Goal: Task Accomplishment & Management: Complete application form

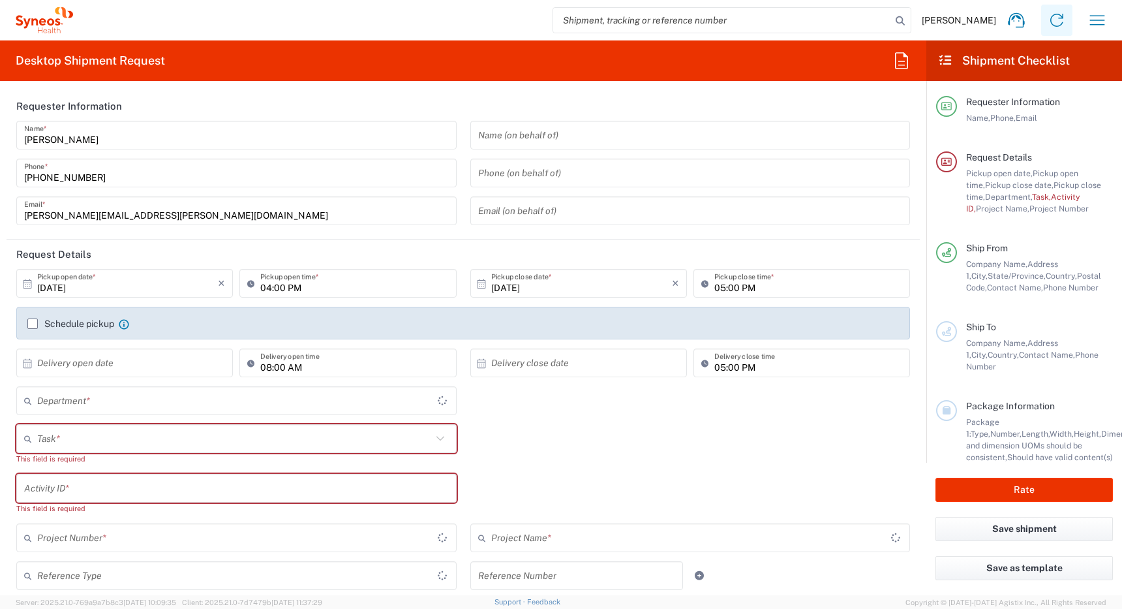
type input "[GEOGRAPHIC_DATA]"
type input "4510"
type input "[GEOGRAPHIC_DATA]"
click at [1096, 16] on icon "button" at bounding box center [1097, 20] width 15 height 10
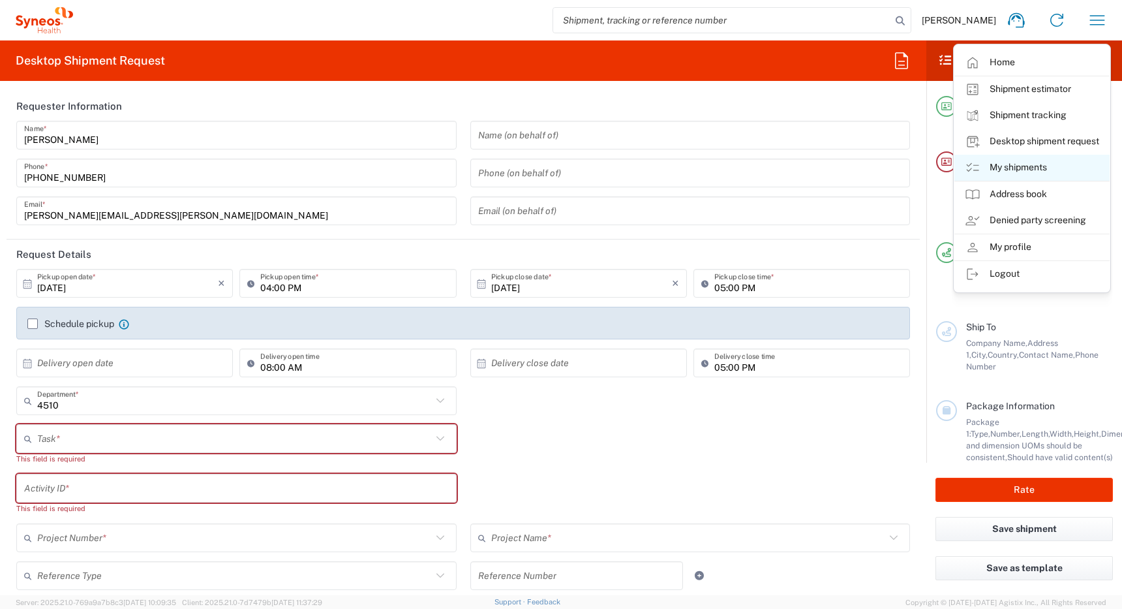
type input "Syneos Health Canada LP- [GEOGRAPHIC_DATA]"
click at [1009, 163] on link "My shipments" at bounding box center [1031, 168] width 155 height 26
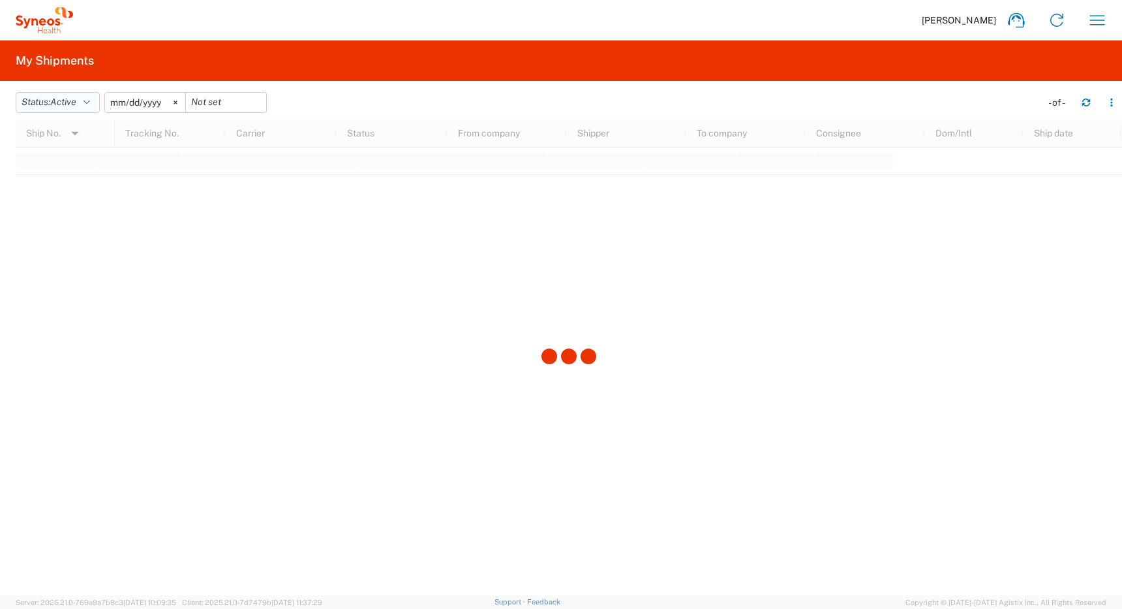
click at [65, 102] on span "Active" at bounding box center [63, 102] width 26 height 10
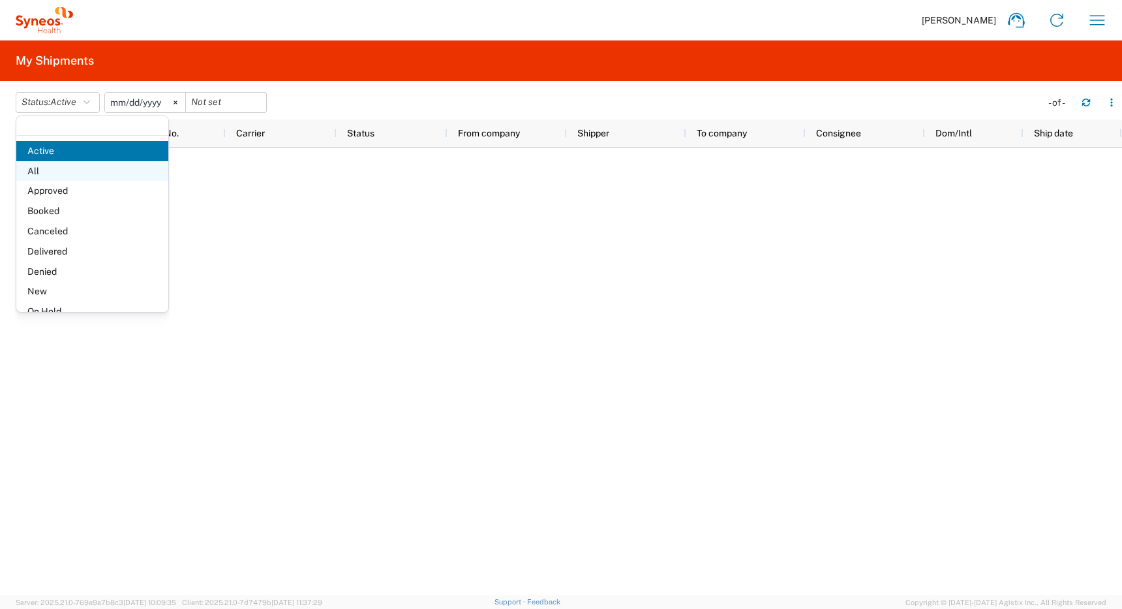
click at [59, 168] on span "All" at bounding box center [92, 171] width 152 height 20
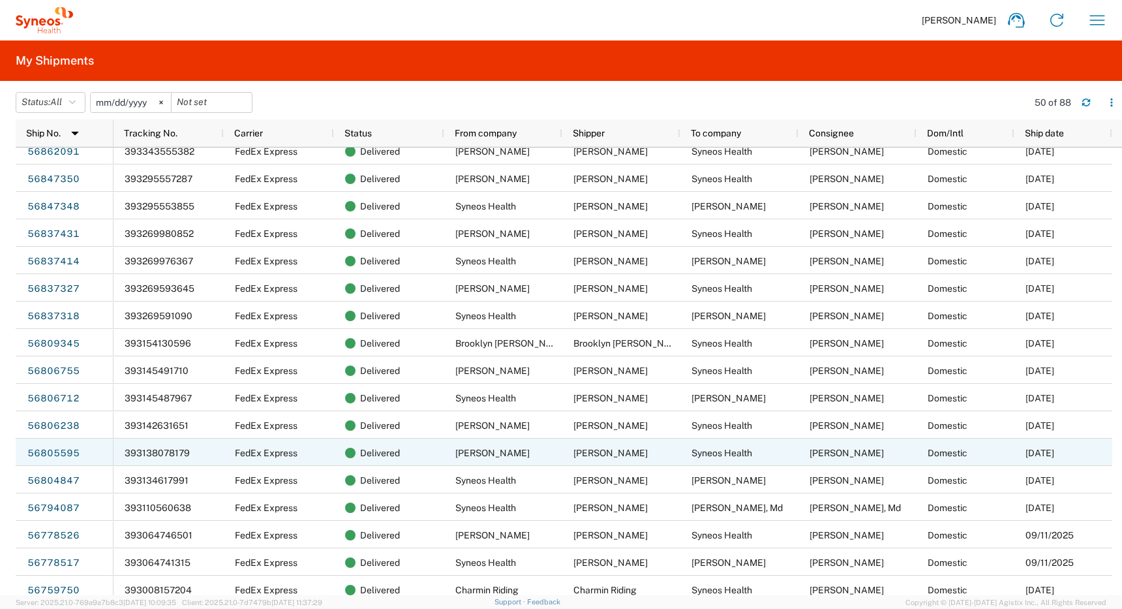
scroll to position [654, 0]
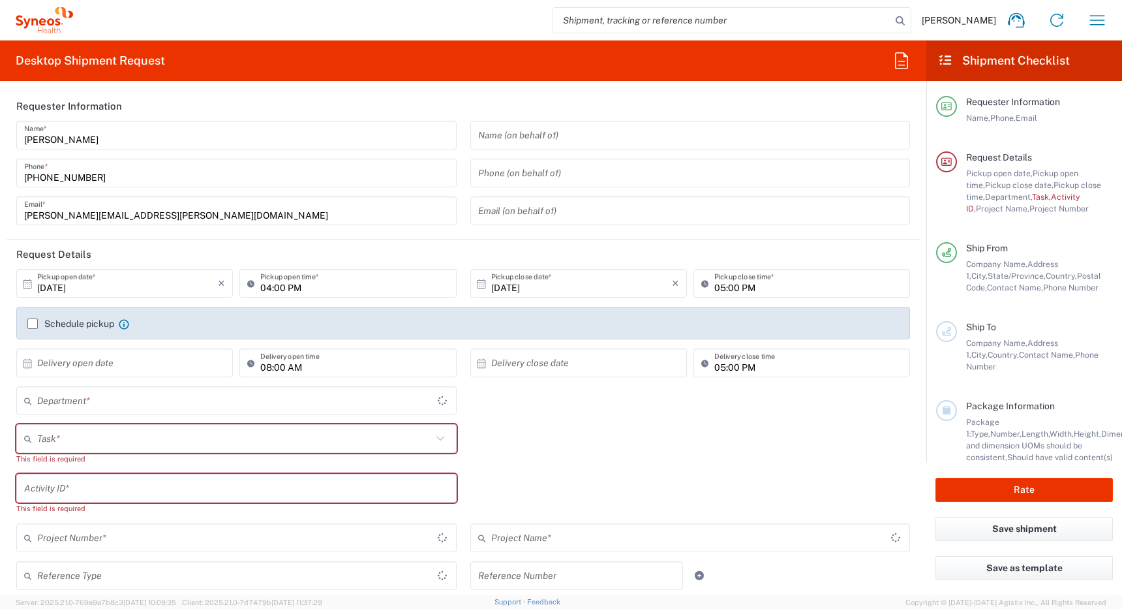
type input "[GEOGRAPHIC_DATA]"
type input "4510"
type input "[GEOGRAPHIC_DATA]"
type input "Syneos Health Canada LP- [GEOGRAPHIC_DATA]"
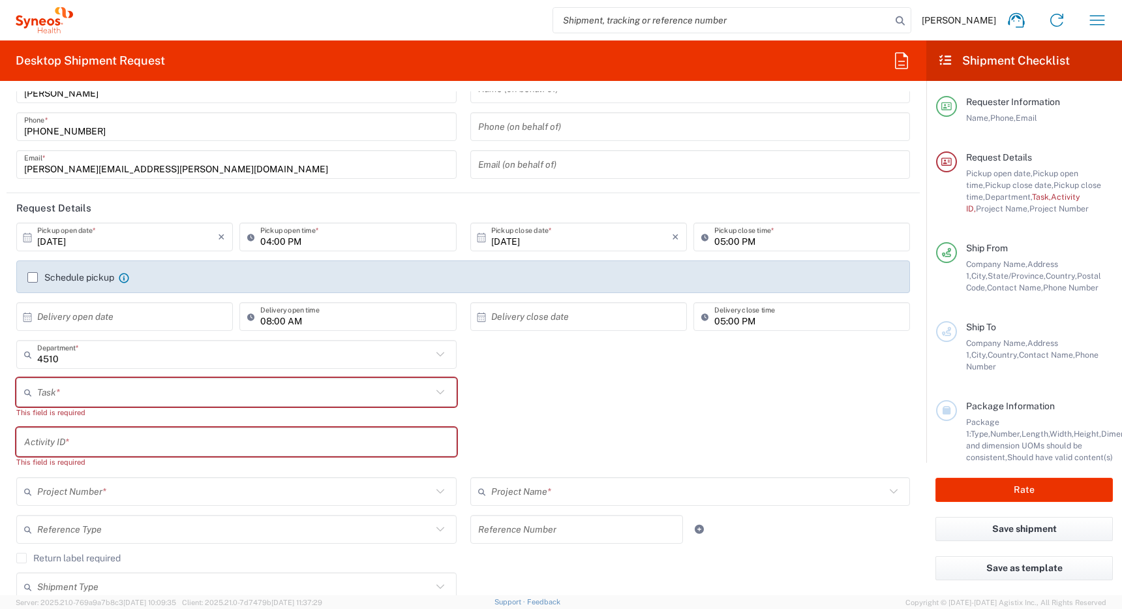
scroll to position [38, 0]
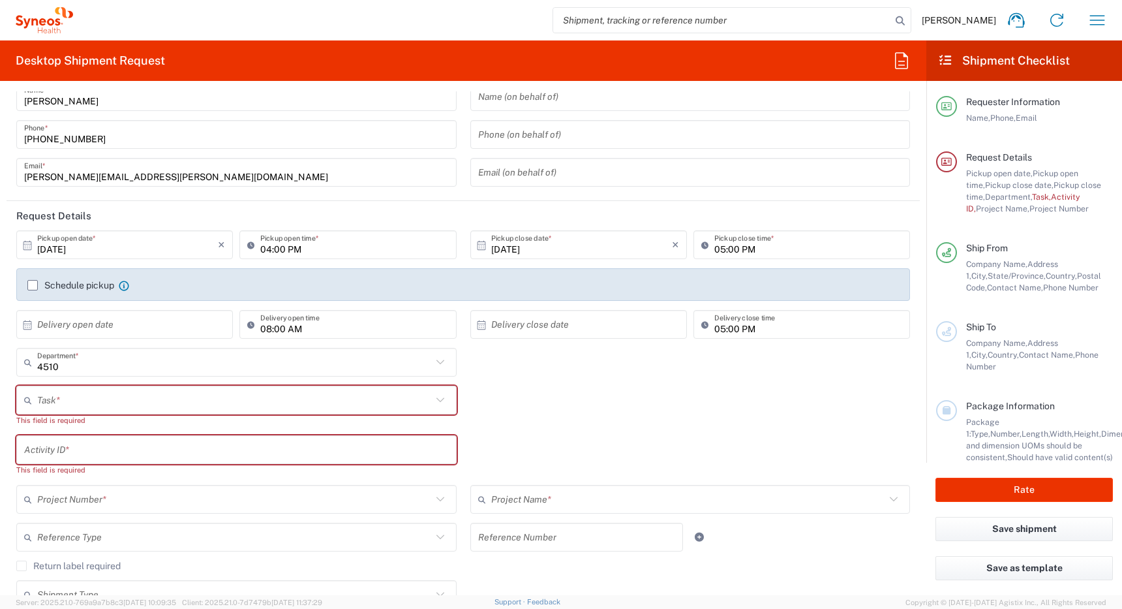
click at [34, 284] on label "Schedule pickup" at bounding box center [70, 285] width 87 height 10
click at [33, 285] on input "Schedule pickup" at bounding box center [33, 285] width 0 height 0
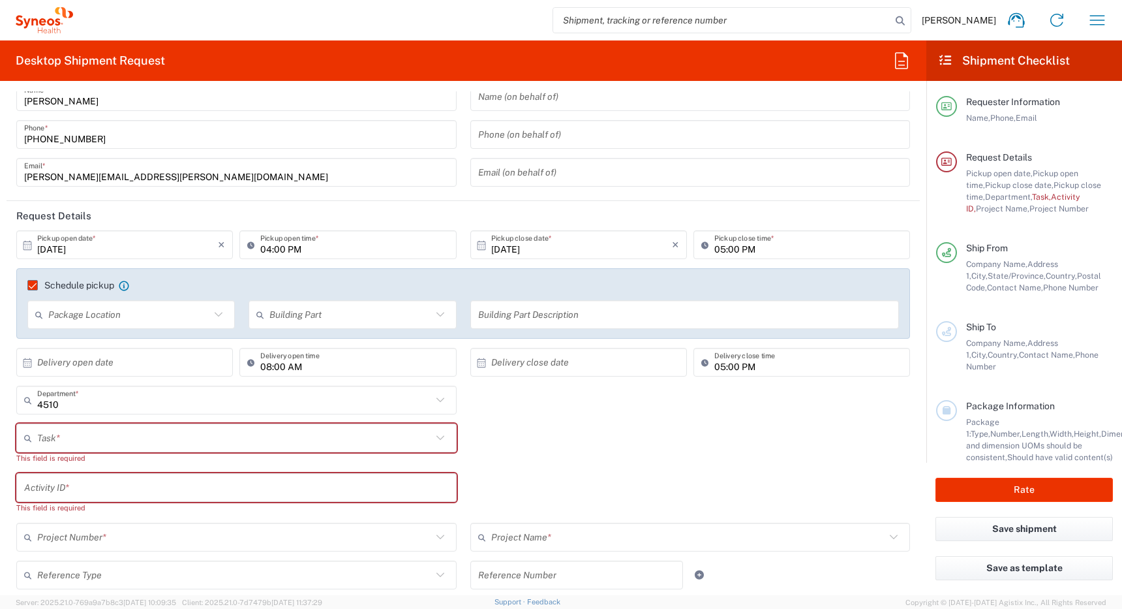
click at [150, 243] on input "[DATE]" at bounding box center [127, 245] width 181 height 23
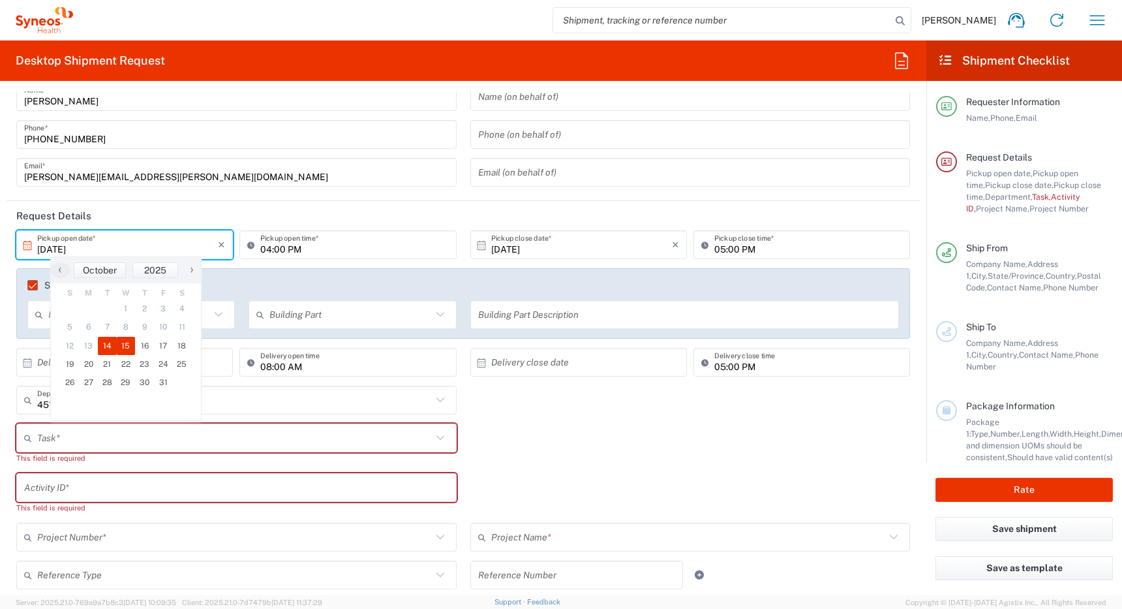
click at [129, 346] on span "15" at bounding box center [126, 346] width 19 height 18
type input "[DATE]"
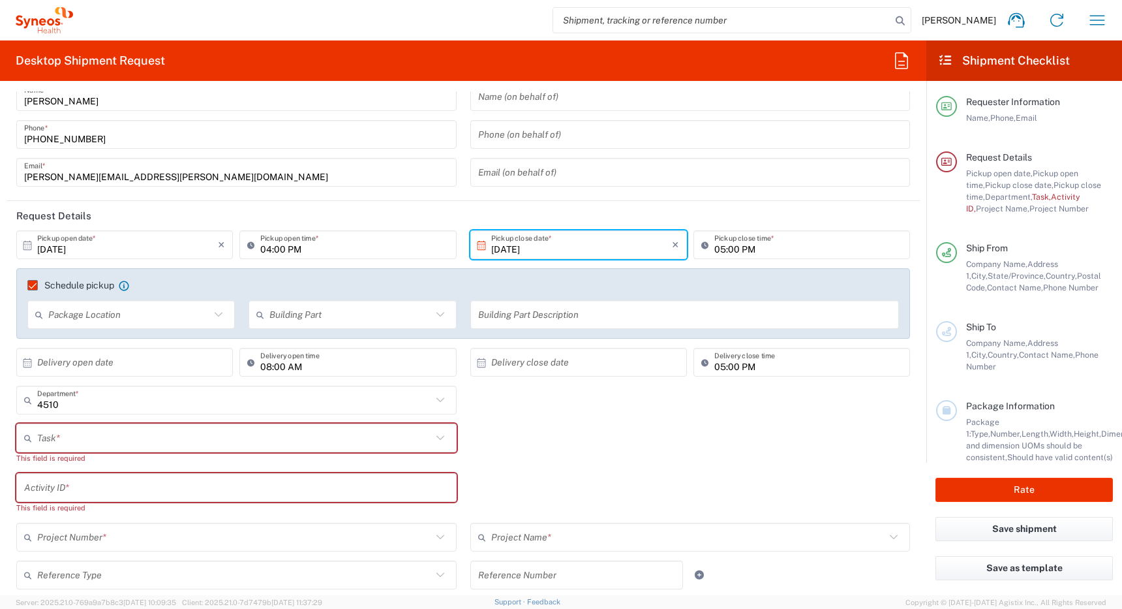
click at [264, 248] on input "04:00 PM" at bounding box center [354, 245] width 188 height 23
type input "11:00 AM"
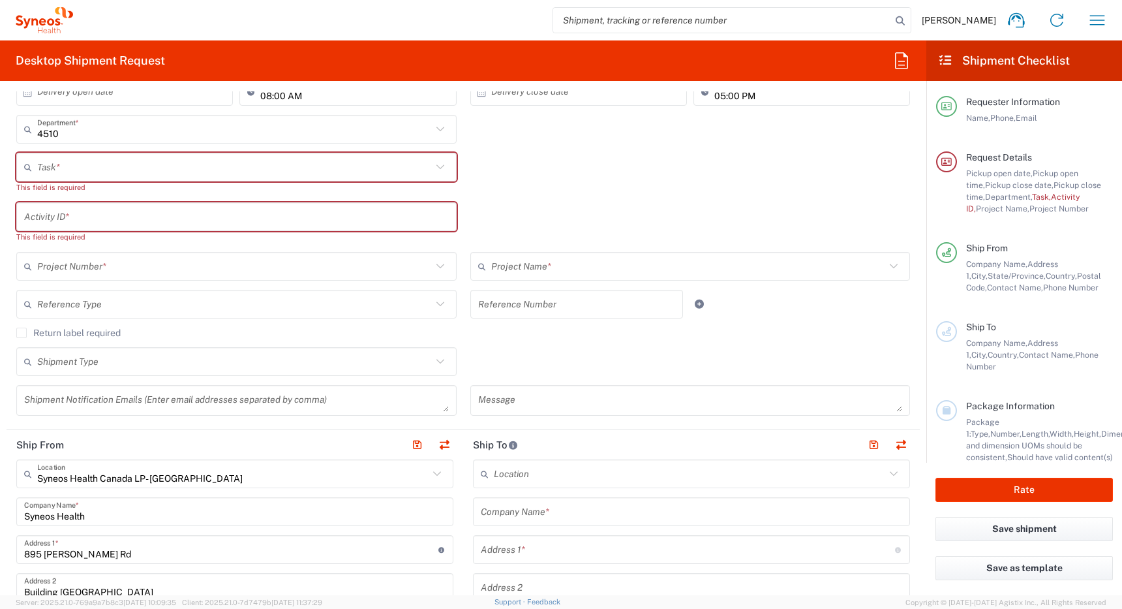
scroll to position [316, 0]
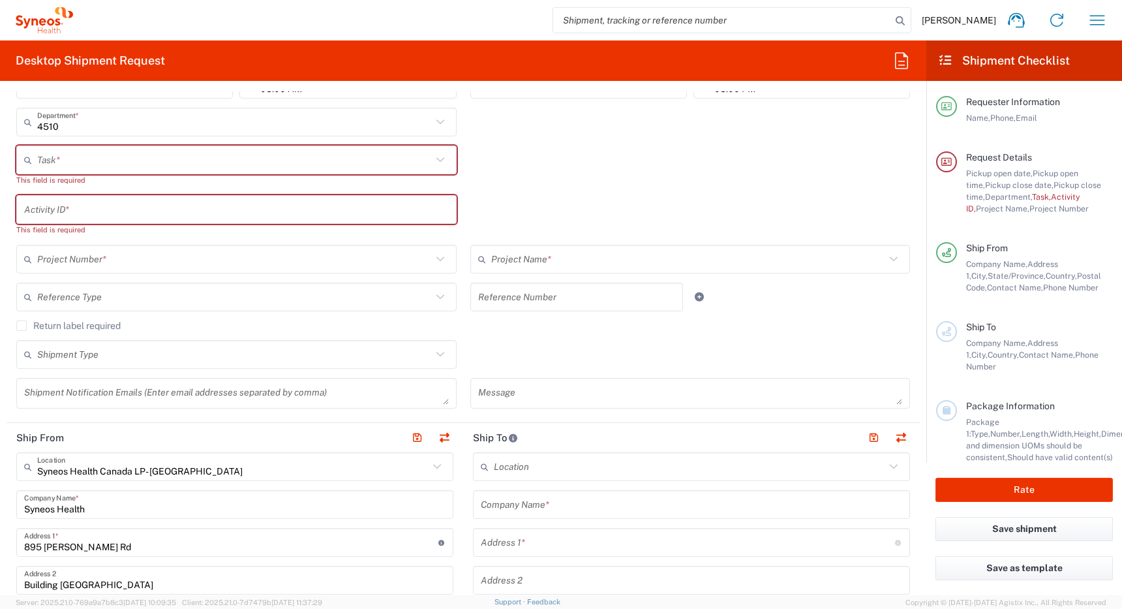
click at [249, 151] on input "text" at bounding box center [234, 160] width 395 height 23
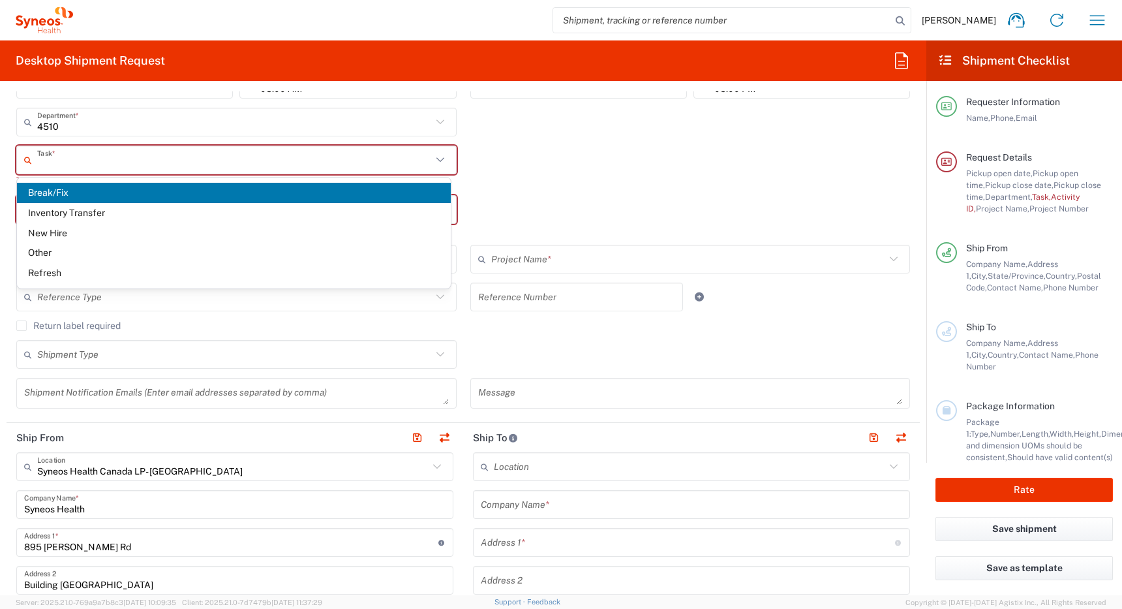
click at [186, 194] on span "Break/Fix" at bounding box center [234, 193] width 434 height 20
type input "Break/Fix"
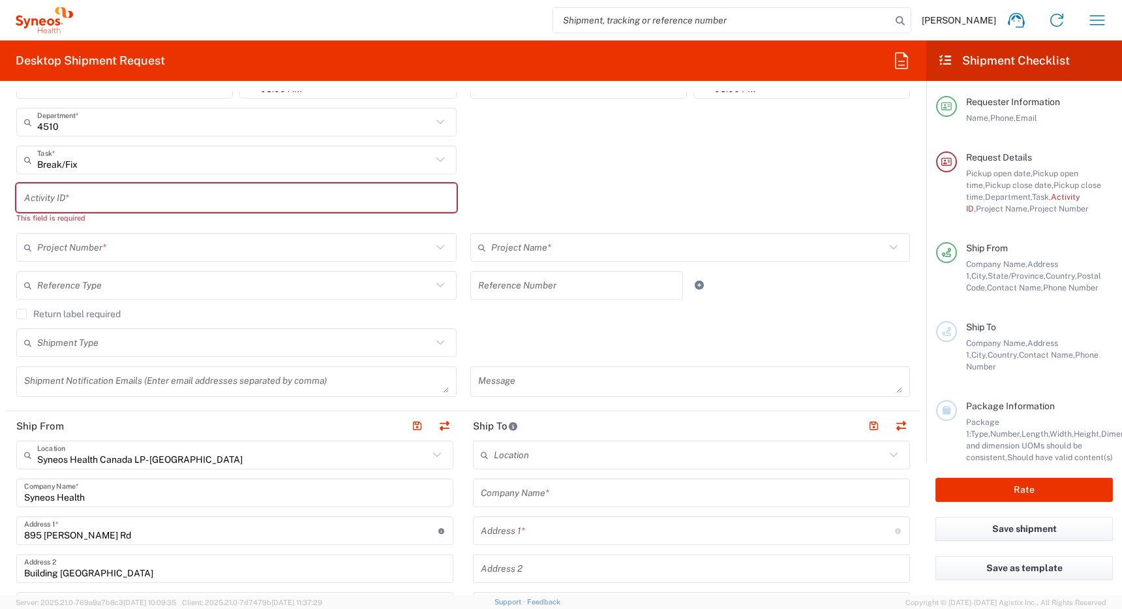
click at [166, 198] on input "text" at bounding box center [236, 198] width 425 height 23
paste input "INC2669566"
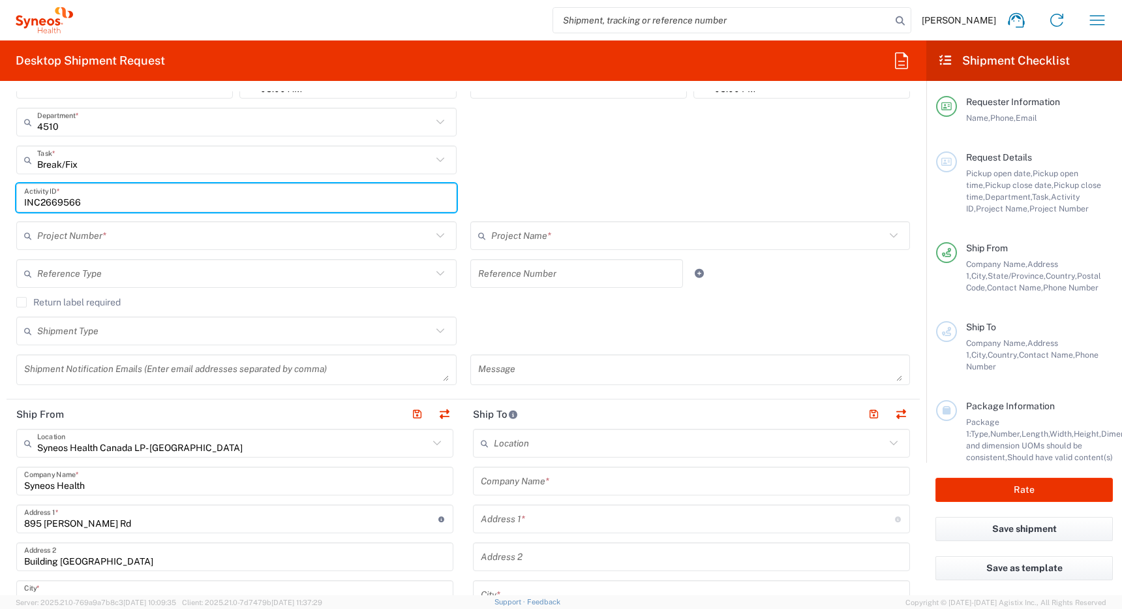
type input "INC2669566"
click at [277, 236] on input "text" at bounding box center [234, 235] width 395 height 23
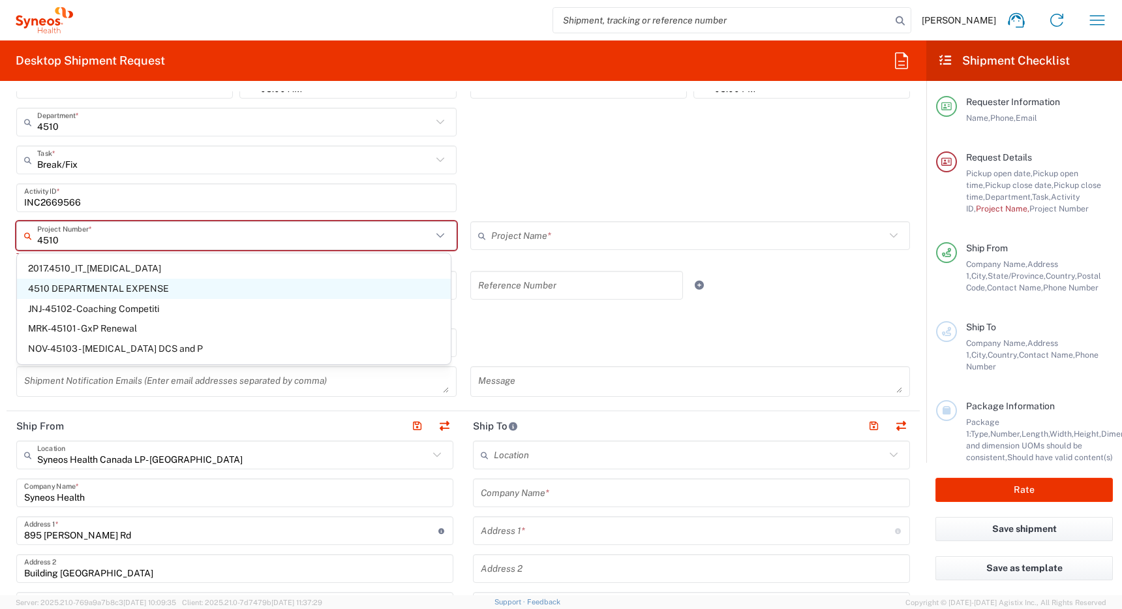
click at [222, 292] on span "4510 DEPARTMENTAL EXPENSE" at bounding box center [234, 289] width 434 height 20
type input "4510 DEPARTMENTAL EXPENSE"
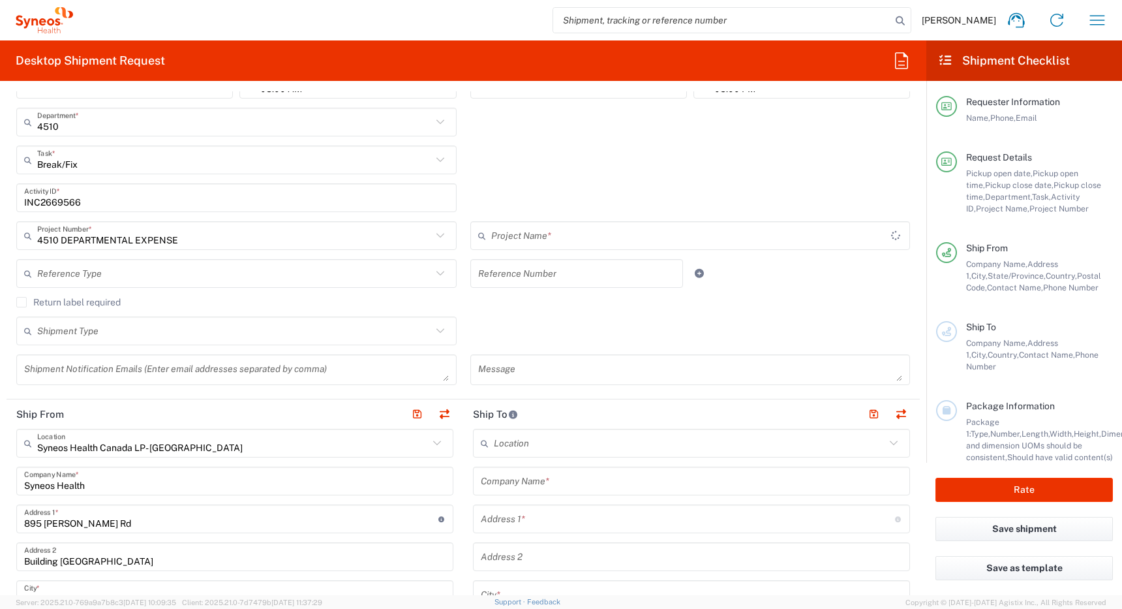
type input "4510 DEPARTMENTAL EXPENSE"
click at [209, 301] on agx-checkbox-control "Return label required" at bounding box center [463, 302] width 894 height 10
click at [46, 298] on label "Return label required" at bounding box center [68, 302] width 104 height 10
click at [22, 302] on input "Return label required" at bounding box center [22, 302] width 0 height 0
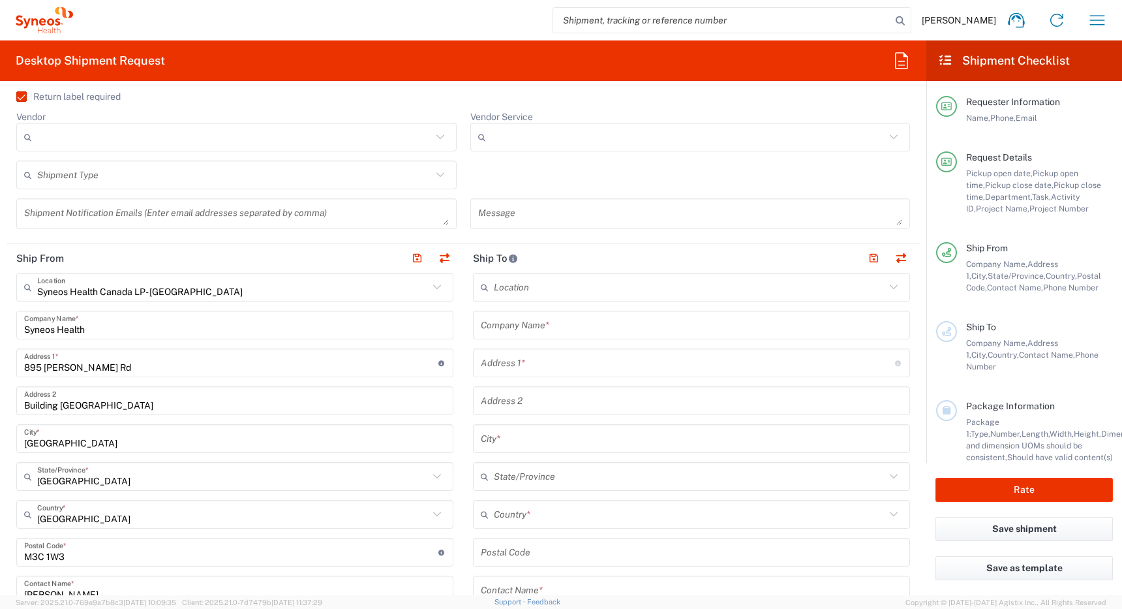
scroll to position [530, 0]
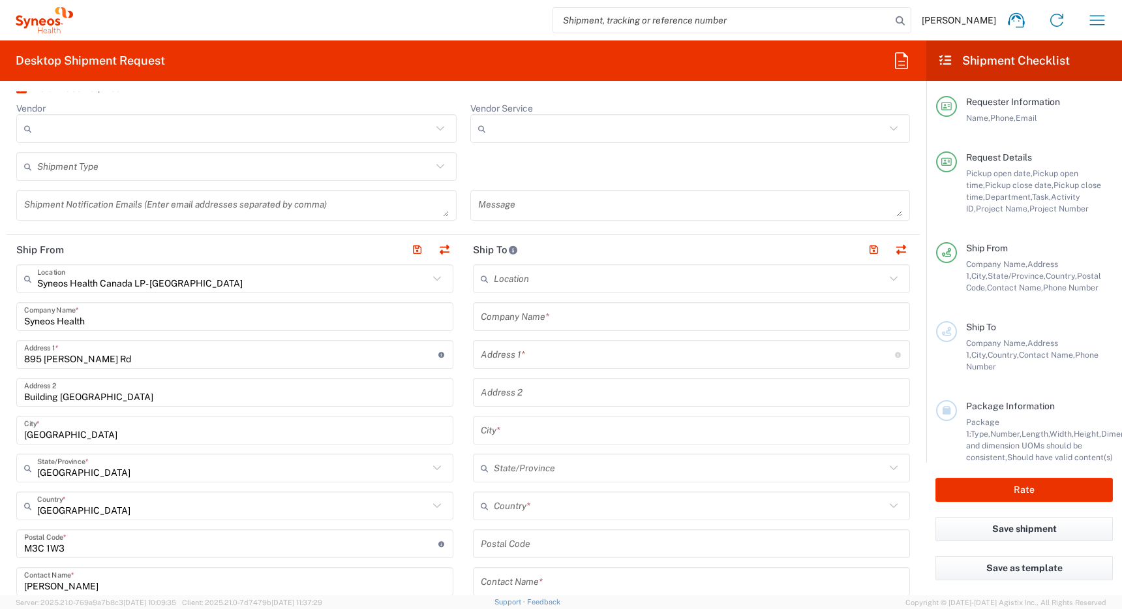
click at [321, 131] on input "Vendor" at bounding box center [234, 128] width 395 height 21
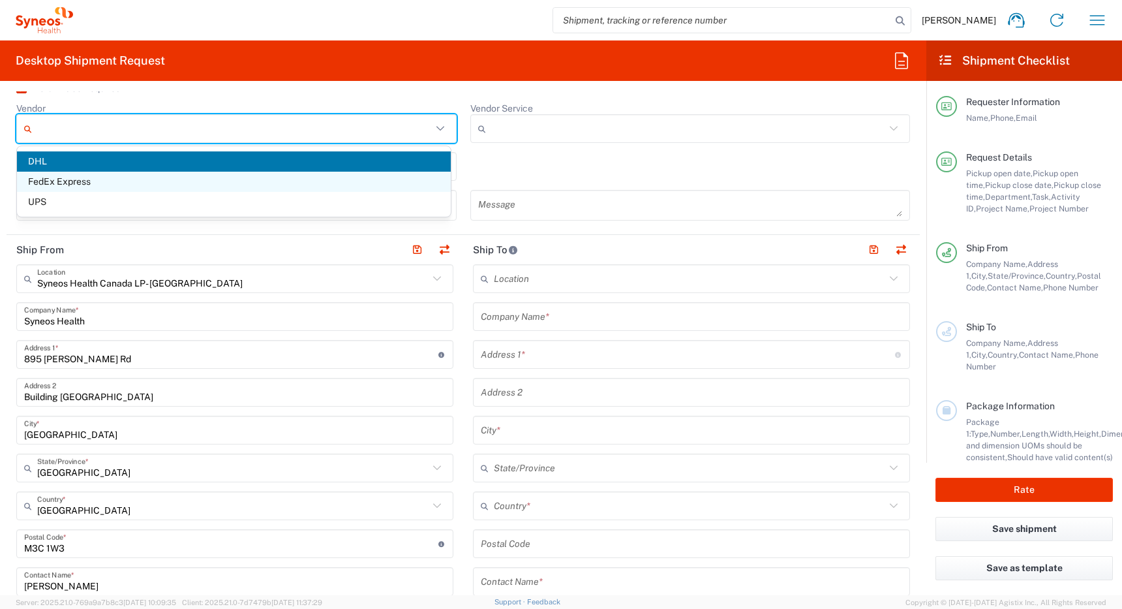
click at [299, 185] on span "FedEx Express" at bounding box center [234, 182] width 434 height 20
type input "FedEx Express"
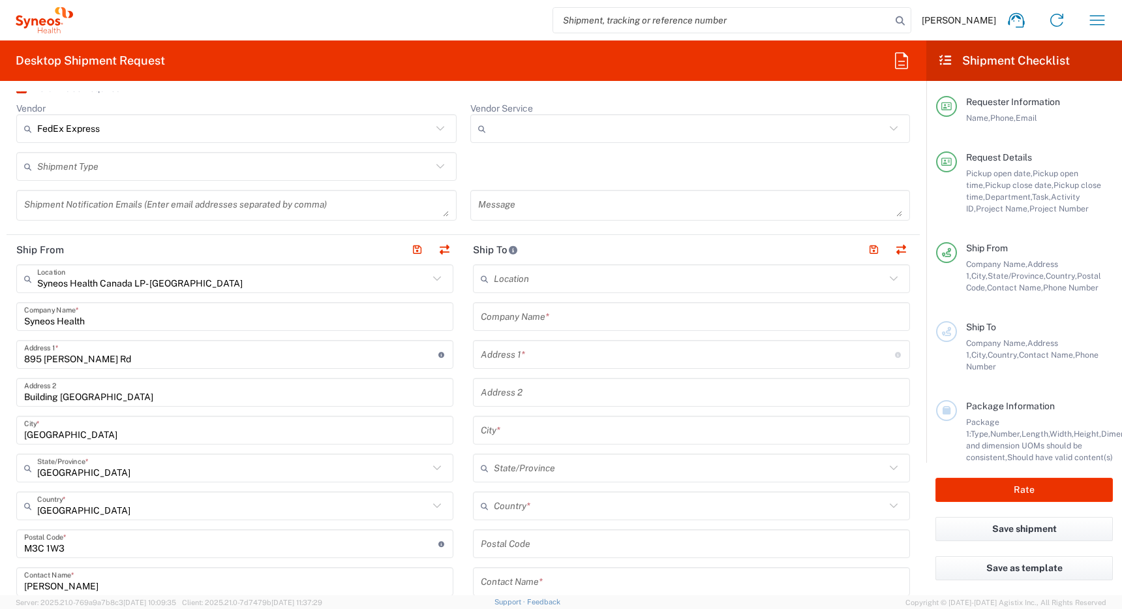
click at [358, 169] on input "text" at bounding box center [234, 166] width 395 height 23
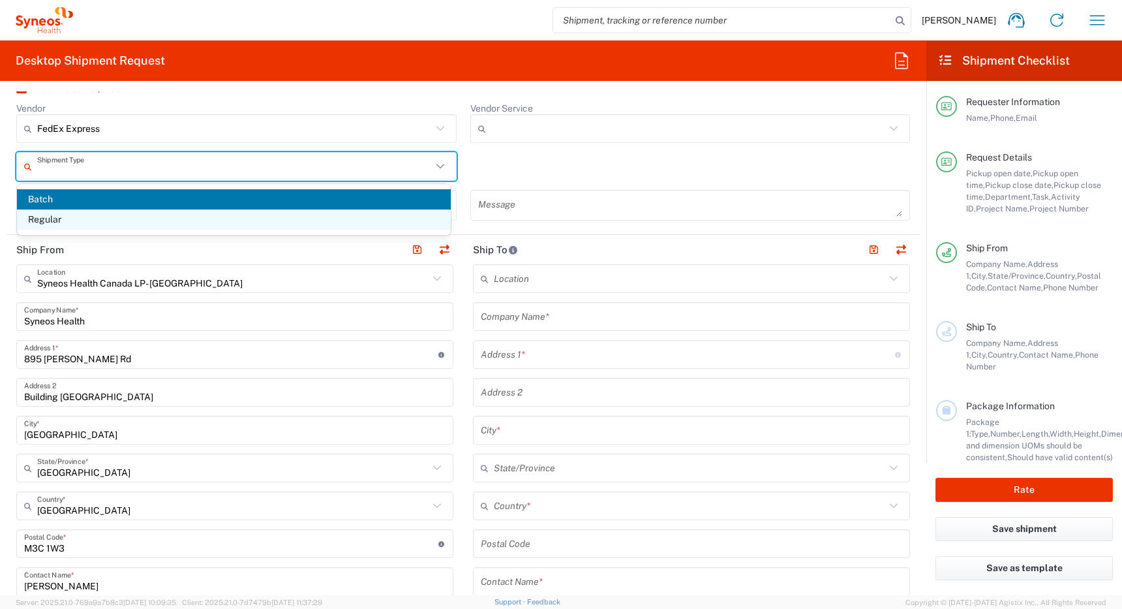
click at [335, 219] on span "Regular" at bounding box center [234, 219] width 434 height 20
type input "Regular"
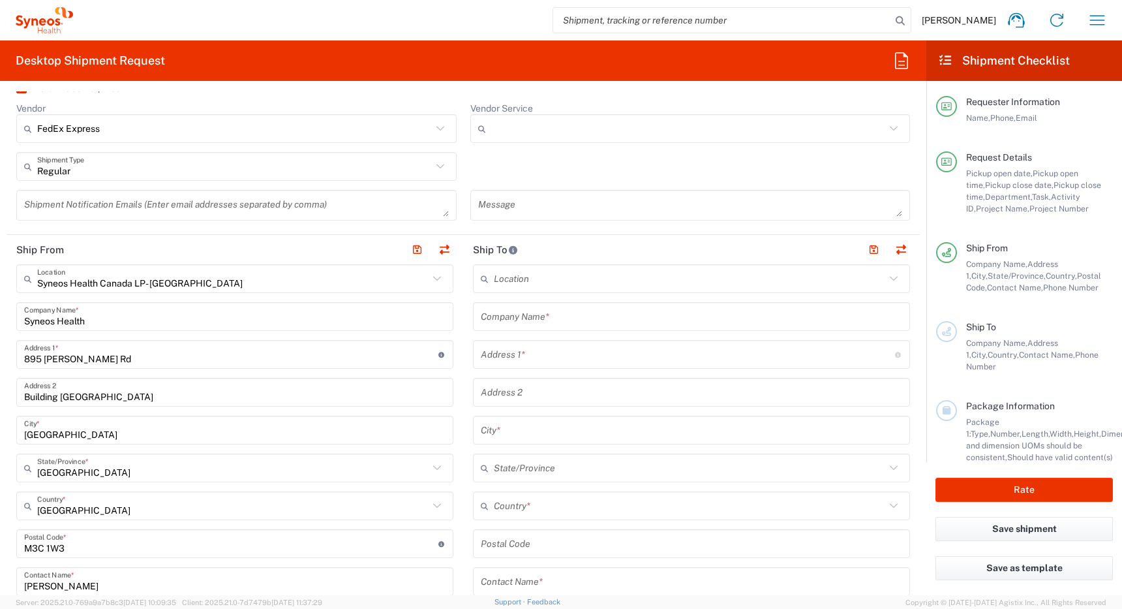
click at [520, 130] on input "Vendor Service" at bounding box center [688, 128] width 395 height 21
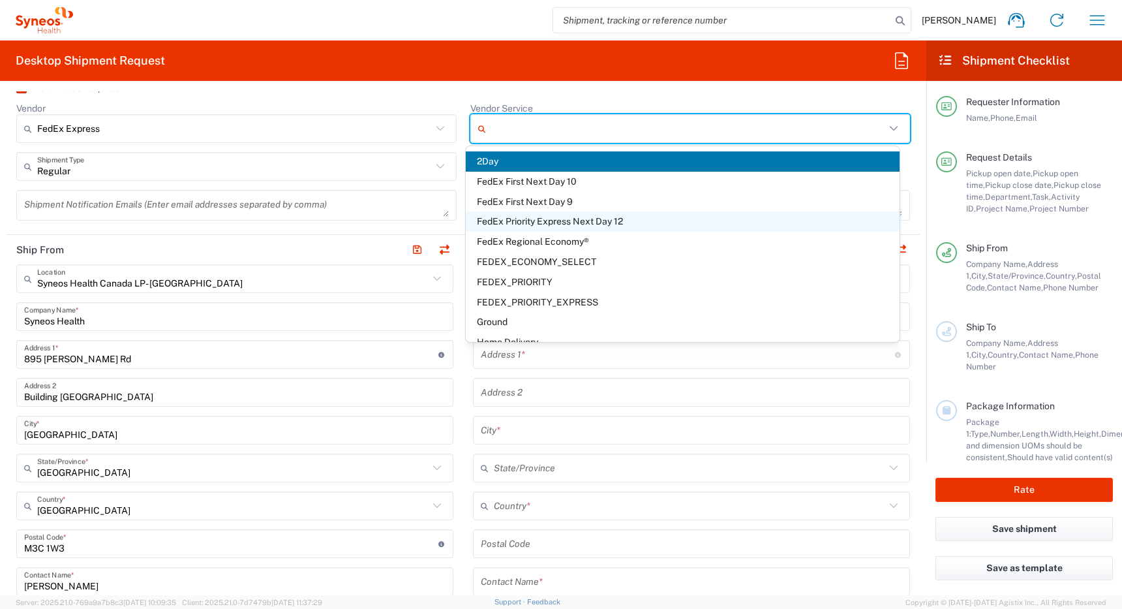
scroll to position [116, 0]
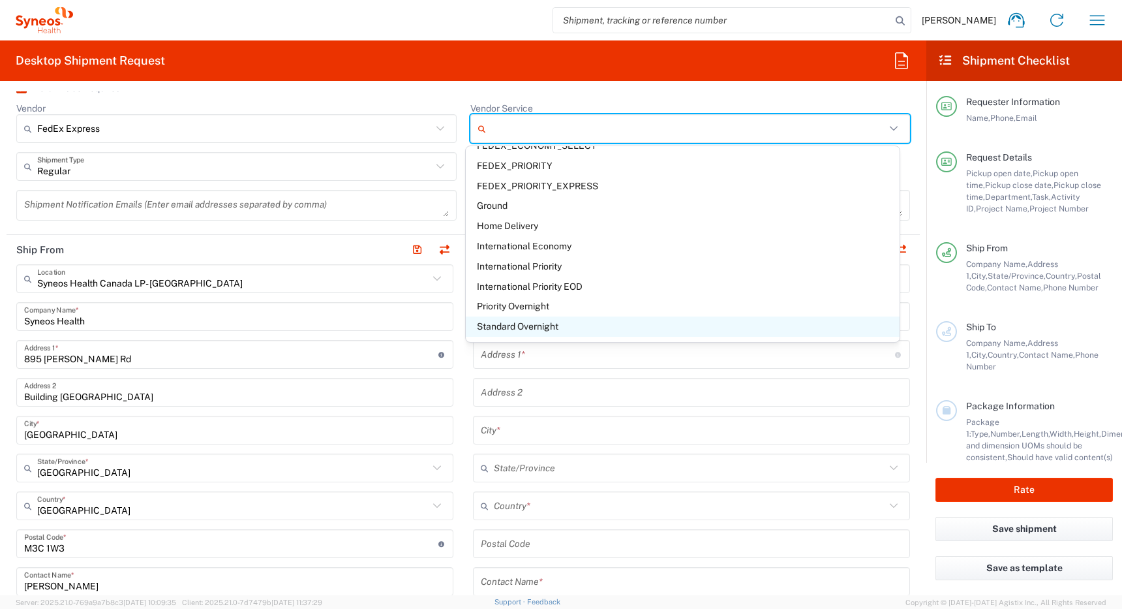
click at [515, 325] on span "Standard Overnight" at bounding box center [683, 326] width 434 height 20
type input "Standard Overnight"
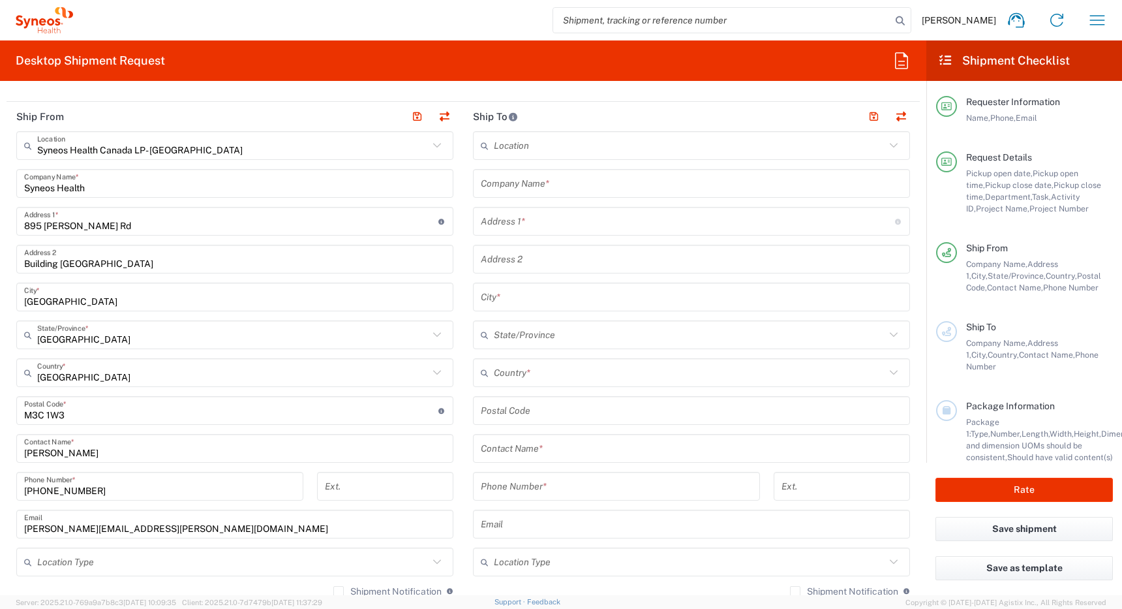
scroll to position [677, 0]
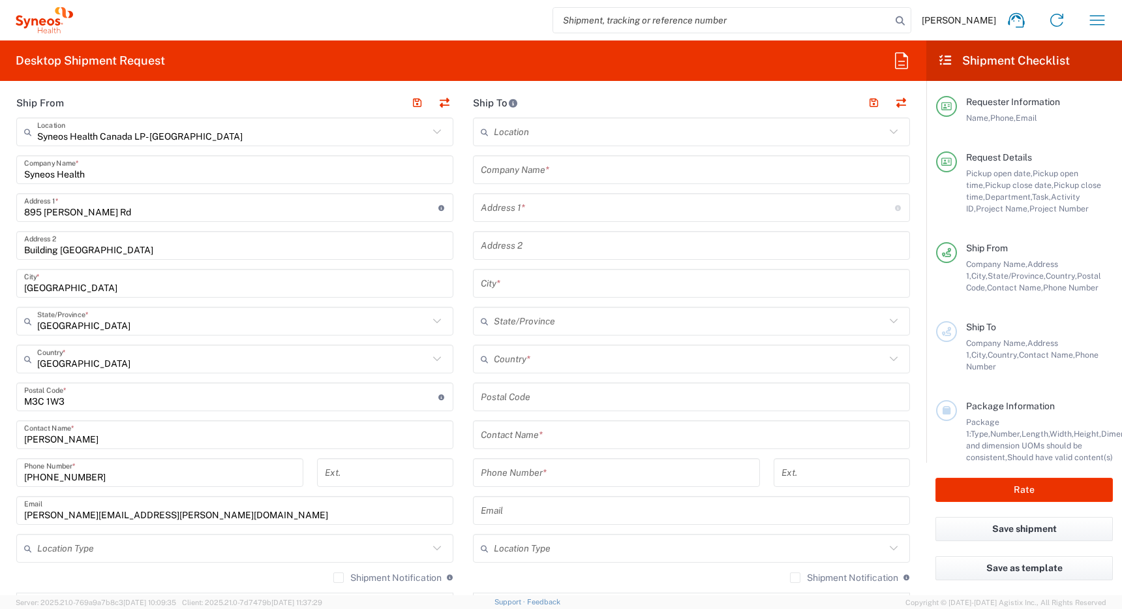
click at [554, 363] on input "text" at bounding box center [689, 359] width 391 height 23
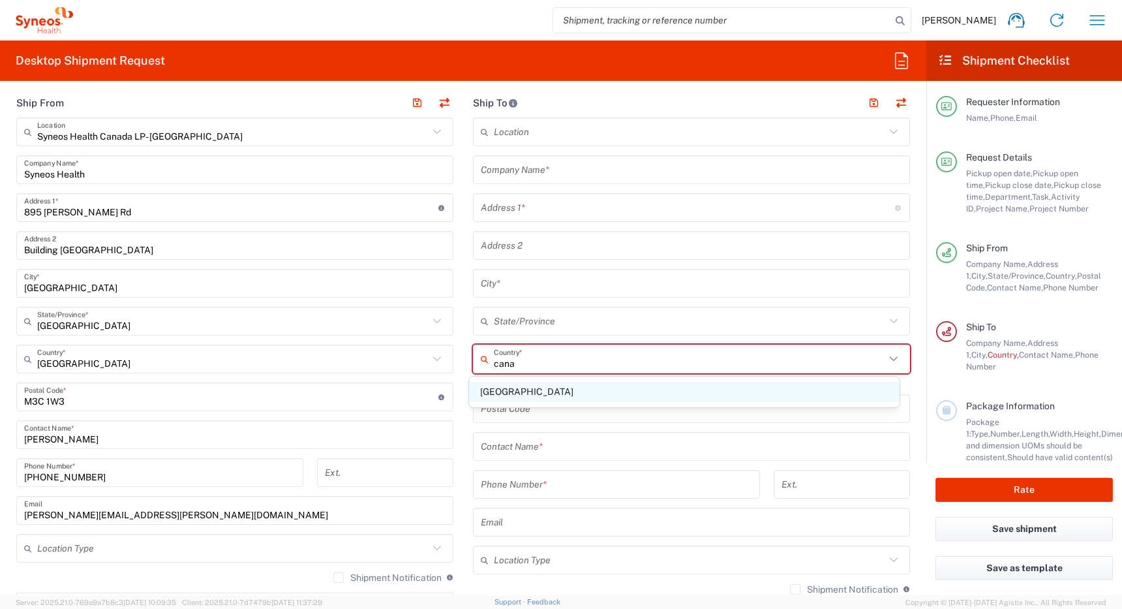
click at [485, 391] on span "[GEOGRAPHIC_DATA]" at bounding box center [684, 392] width 431 height 20
type input "[GEOGRAPHIC_DATA]"
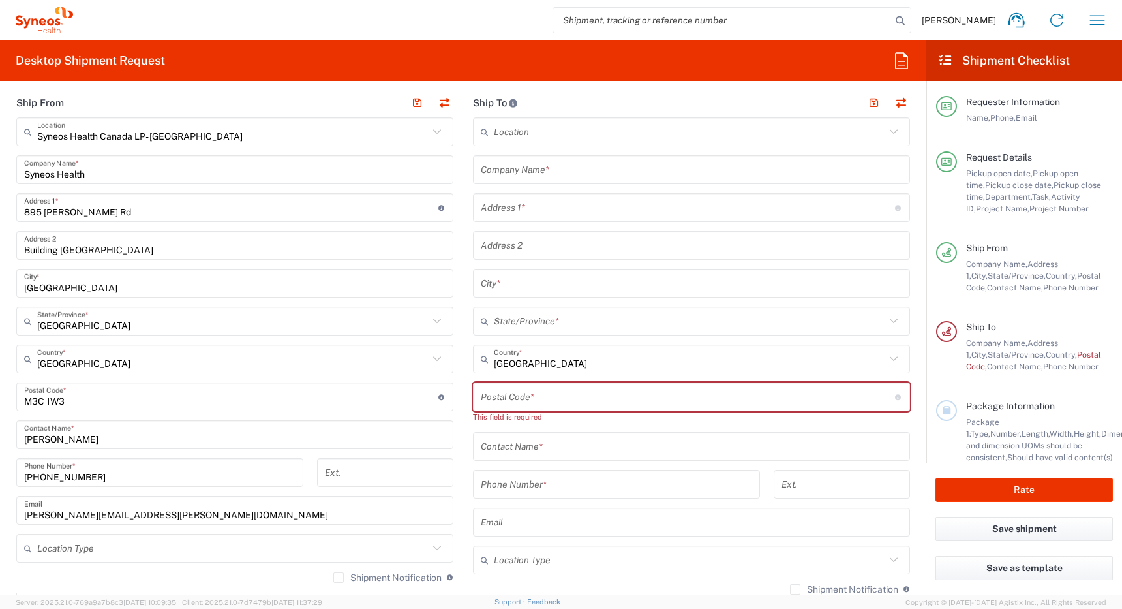
click at [510, 448] on input "text" at bounding box center [691, 446] width 421 height 23
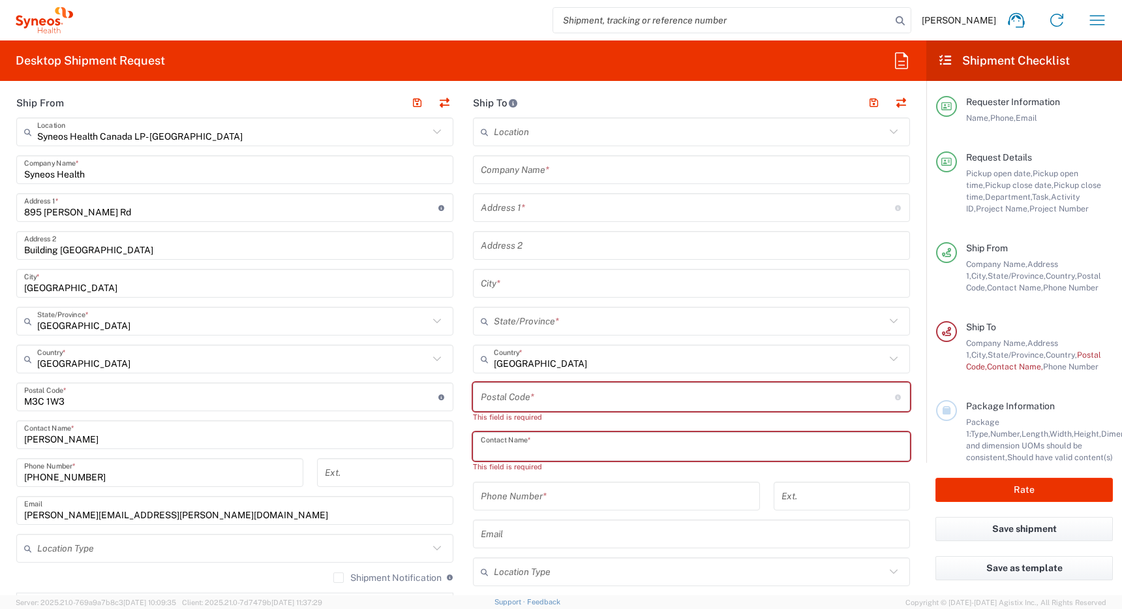
paste input "[PERSON_NAME]"
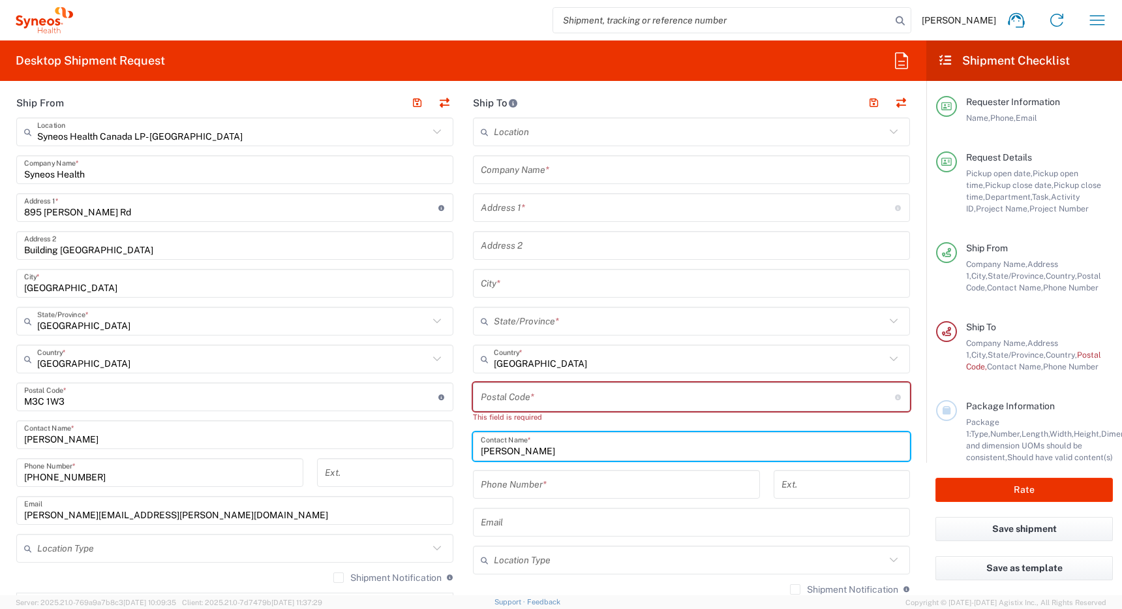
type input "[PERSON_NAME]"
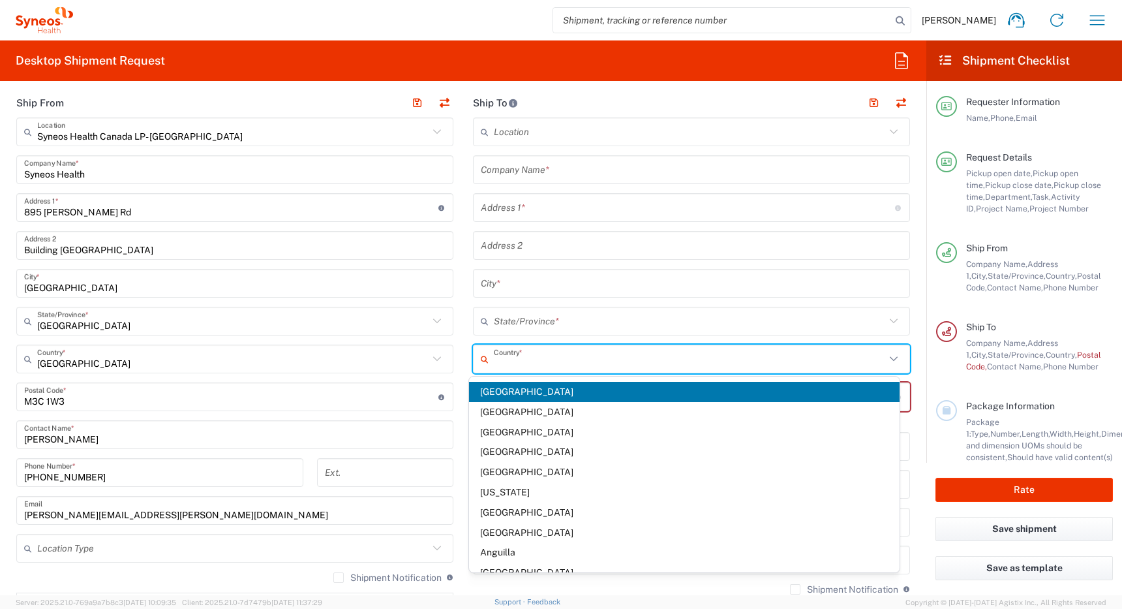
type input "[GEOGRAPHIC_DATA]"
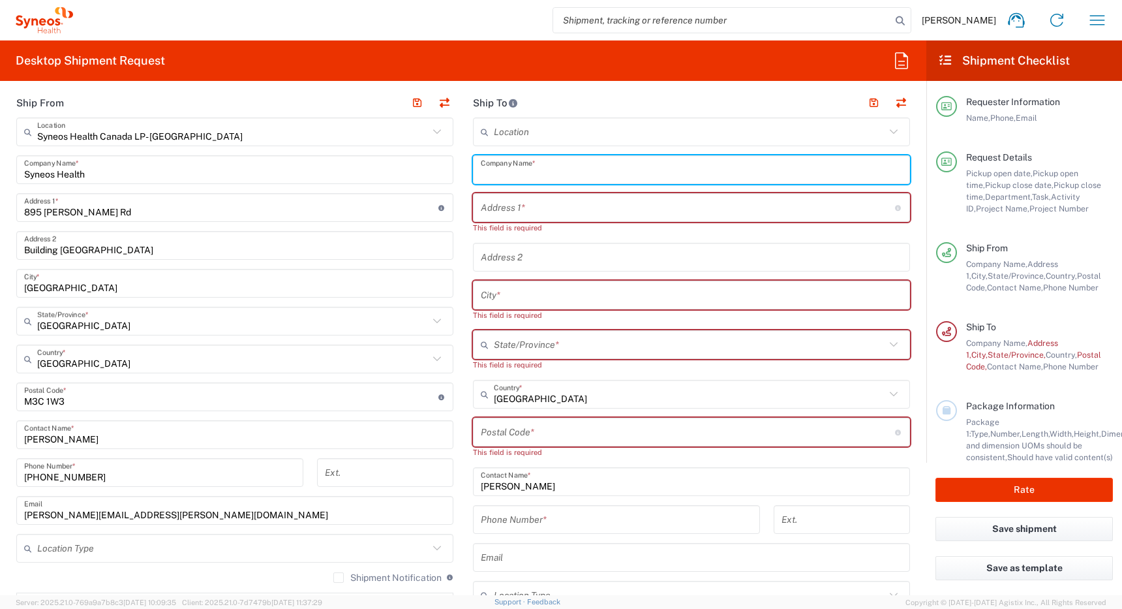
paste input "[PERSON_NAME]"
type input "[PERSON_NAME]"
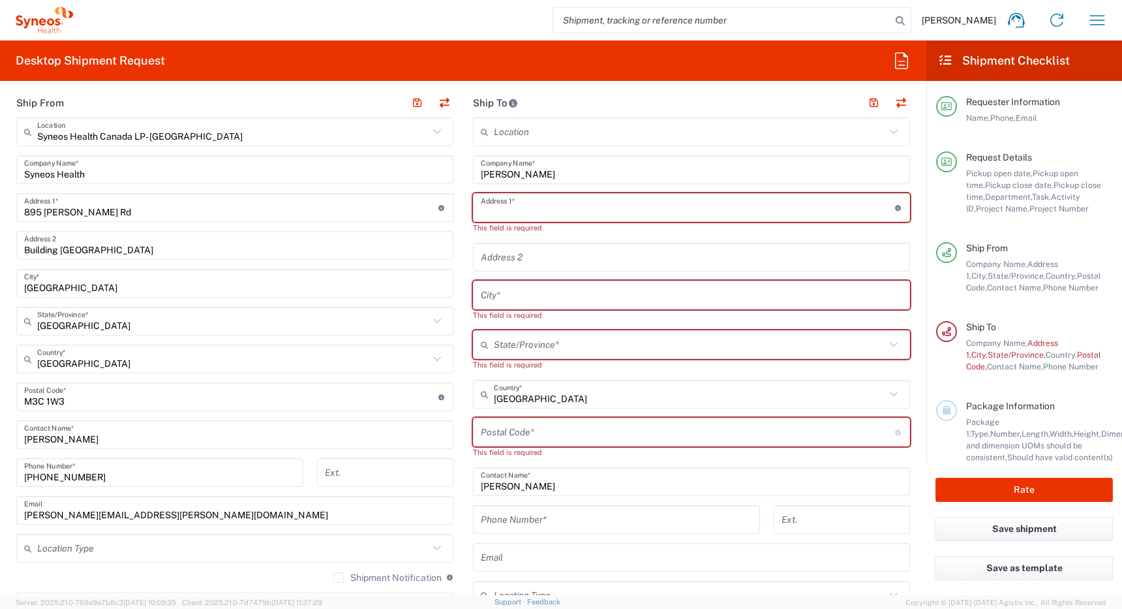
paste input "[STREET_ADDRESS]"
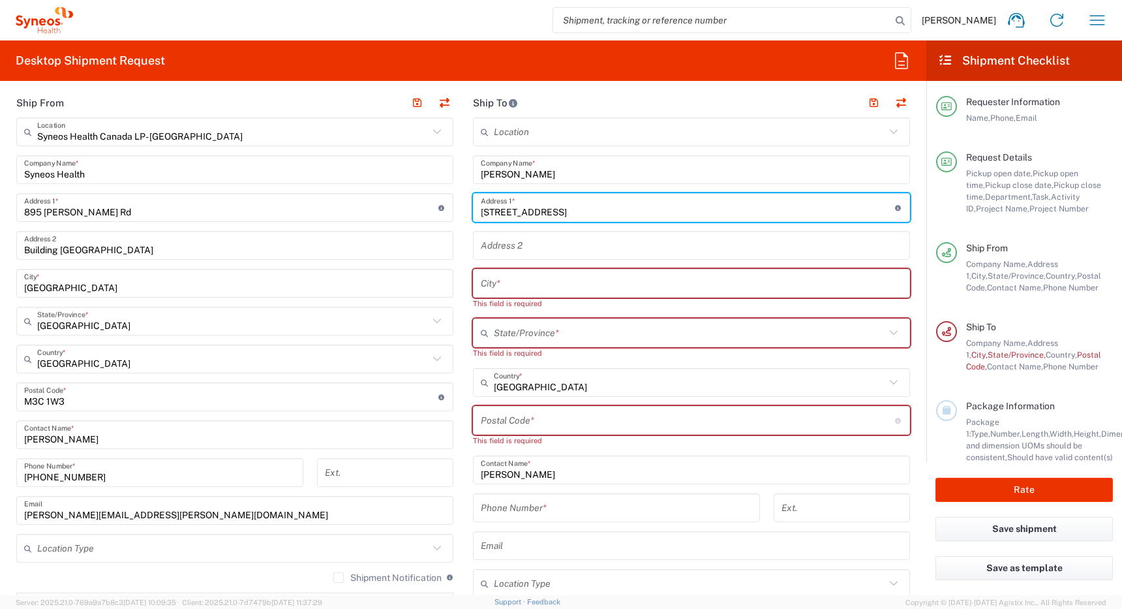
type input "[STREET_ADDRESS]"
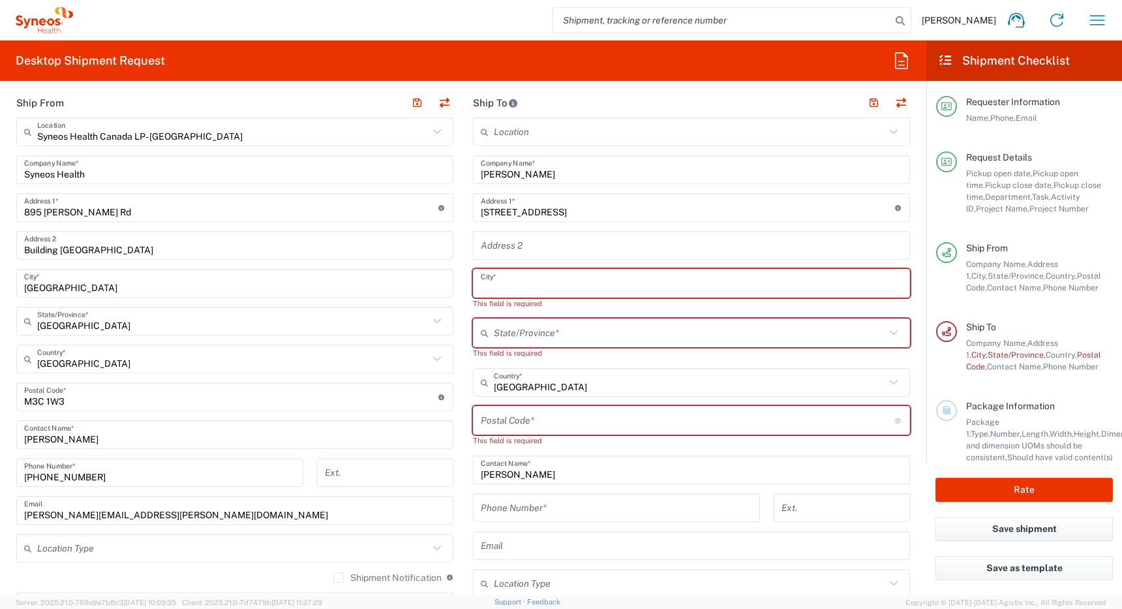
paste input "North Saanich"
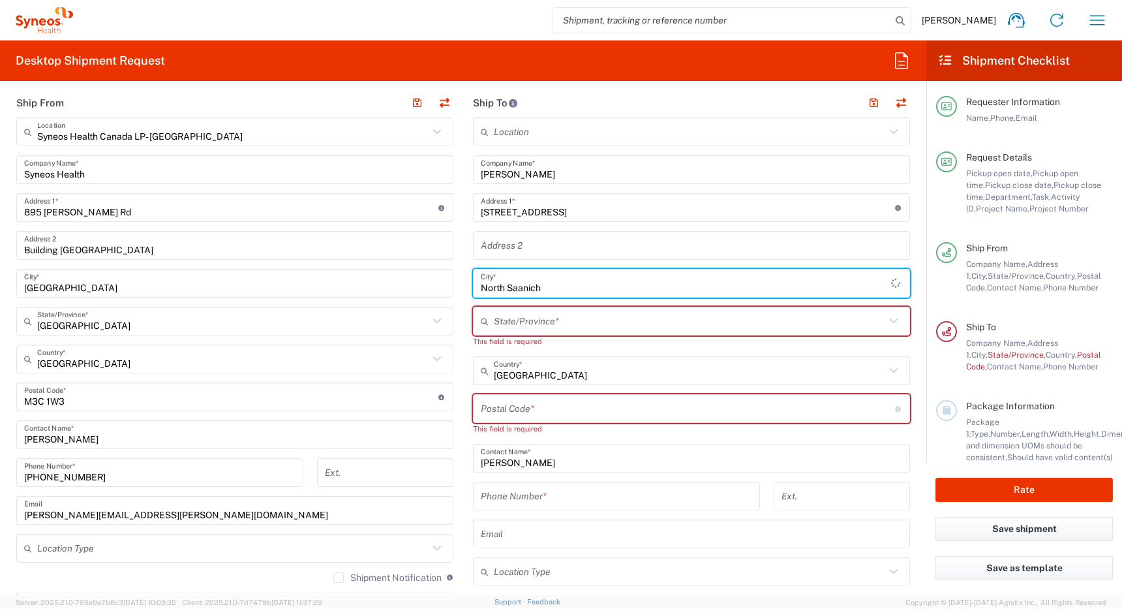
type input "North Saanich"
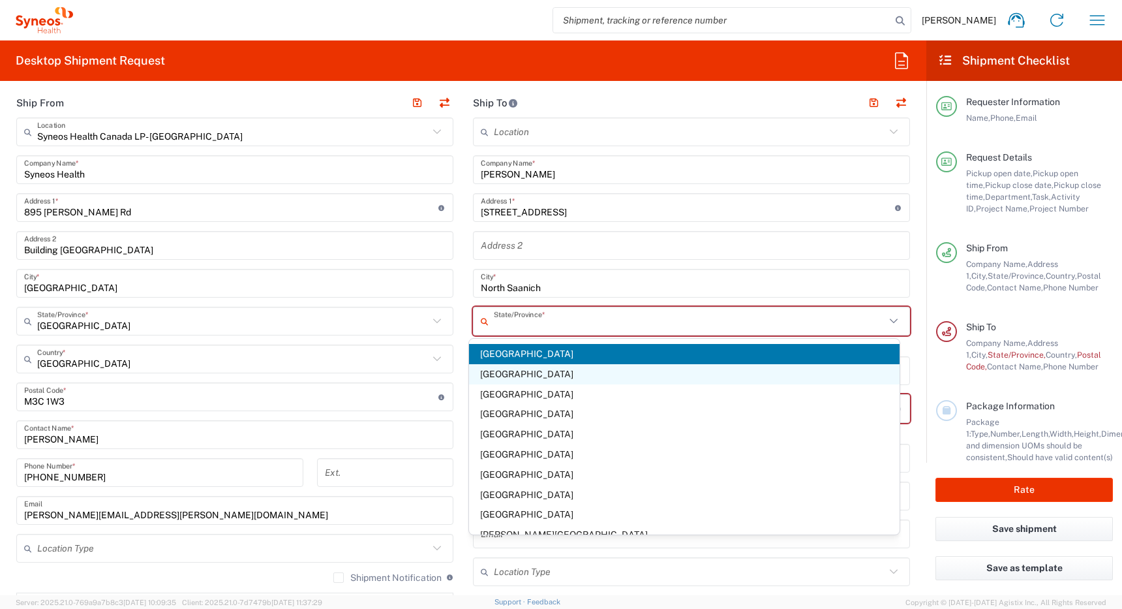
click at [499, 369] on span "[GEOGRAPHIC_DATA]" at bounding box center [684, 374] width 431 height 20
type input "[GEOGRAPHIC_DATA]"
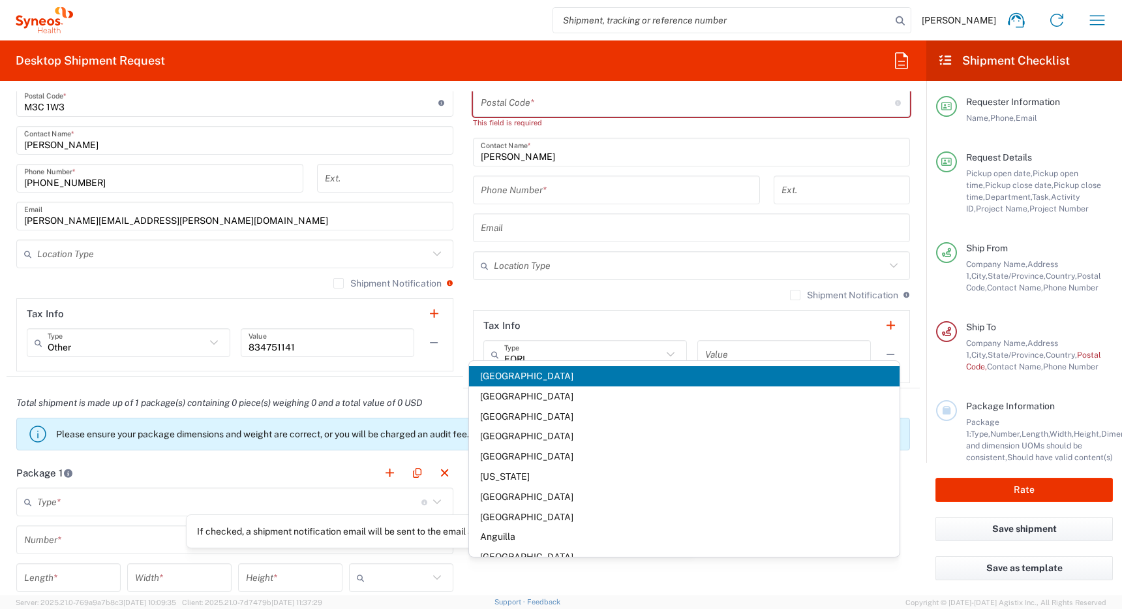
scroll to position [693, 0]
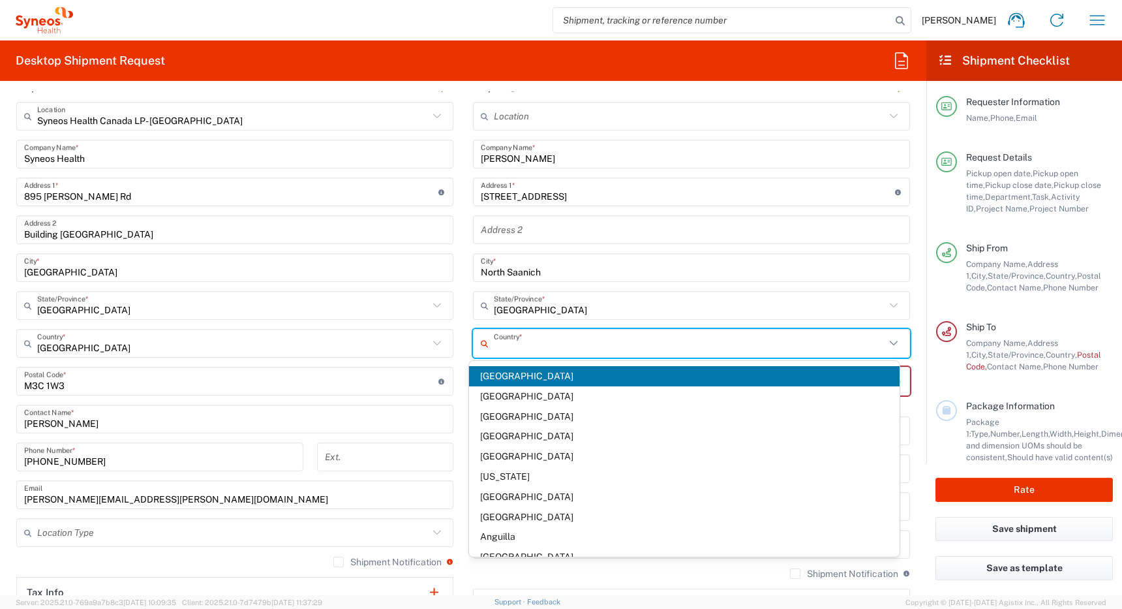
type input "[GEOGRAPHIC_DATA]"
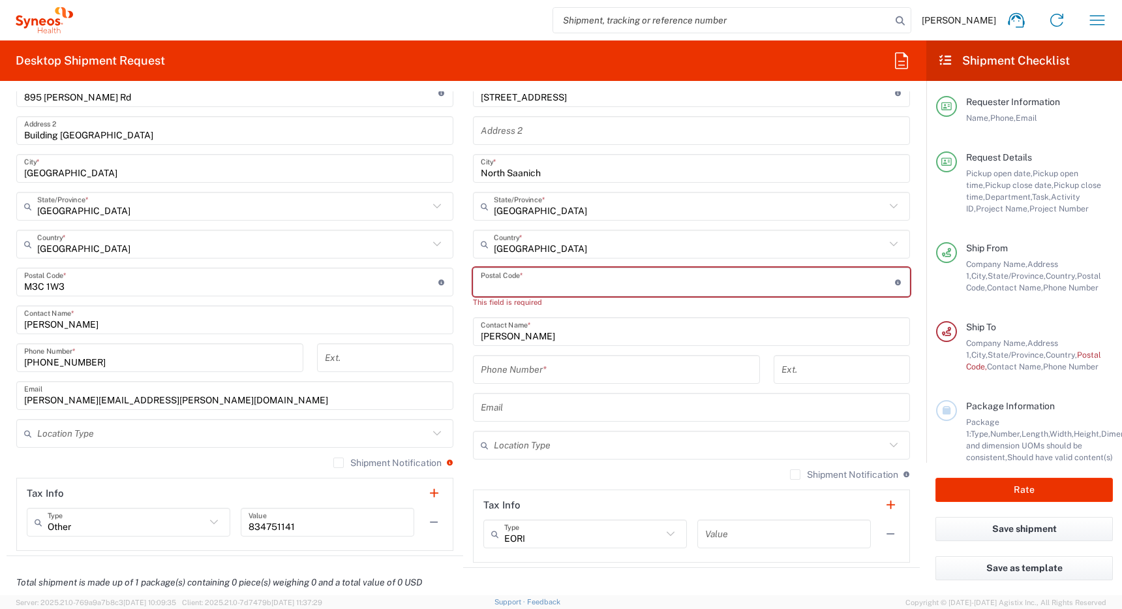
scroll to position [808, 0]
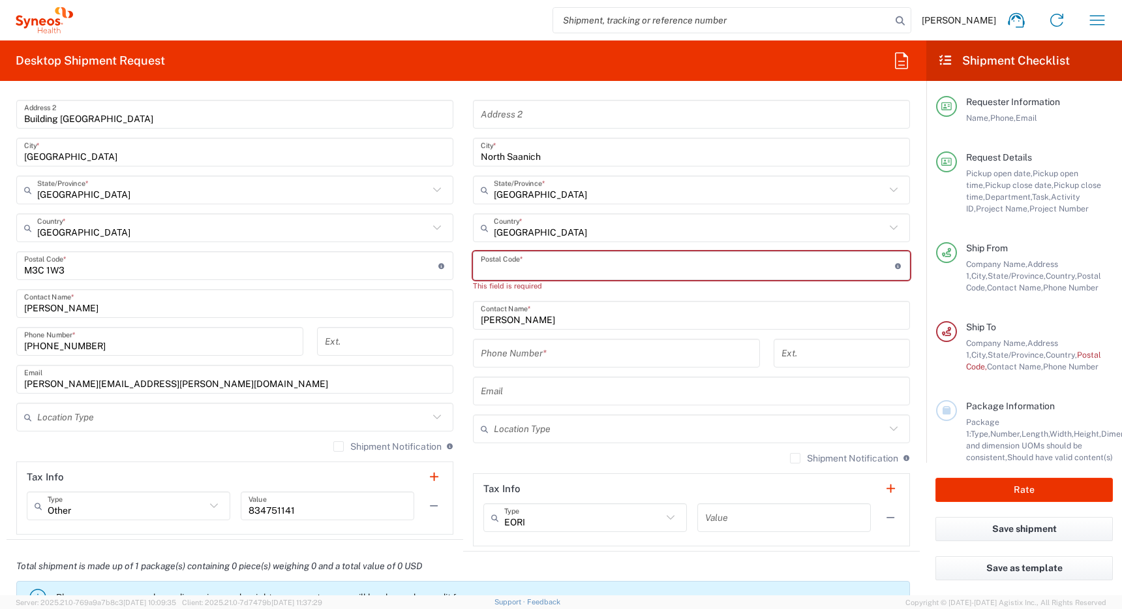
paste input "V8L 5A7"
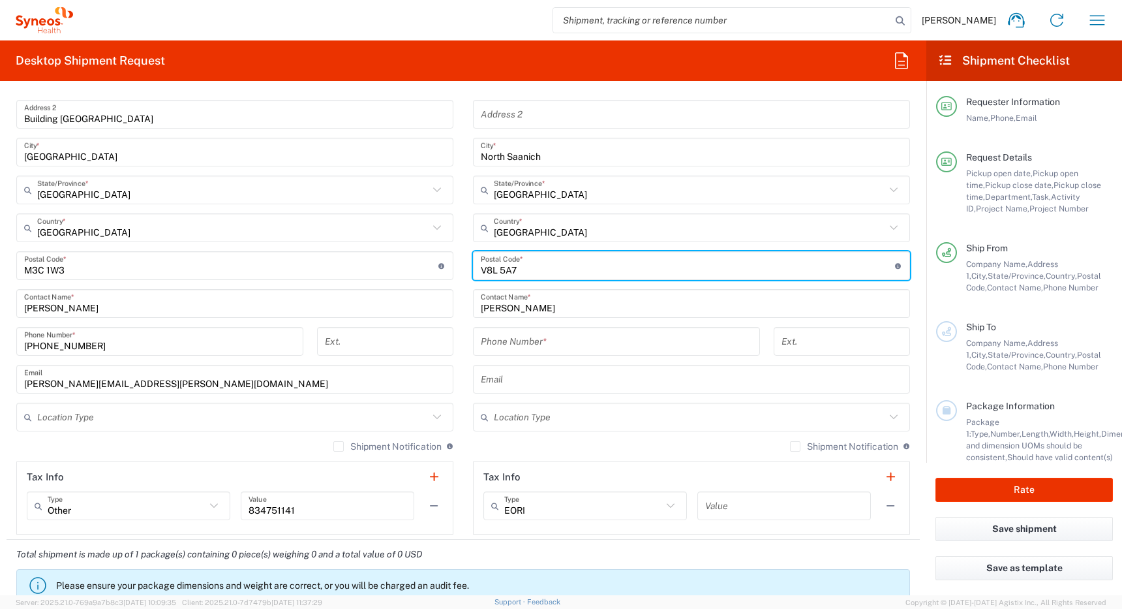
type input "V8L 5A7"
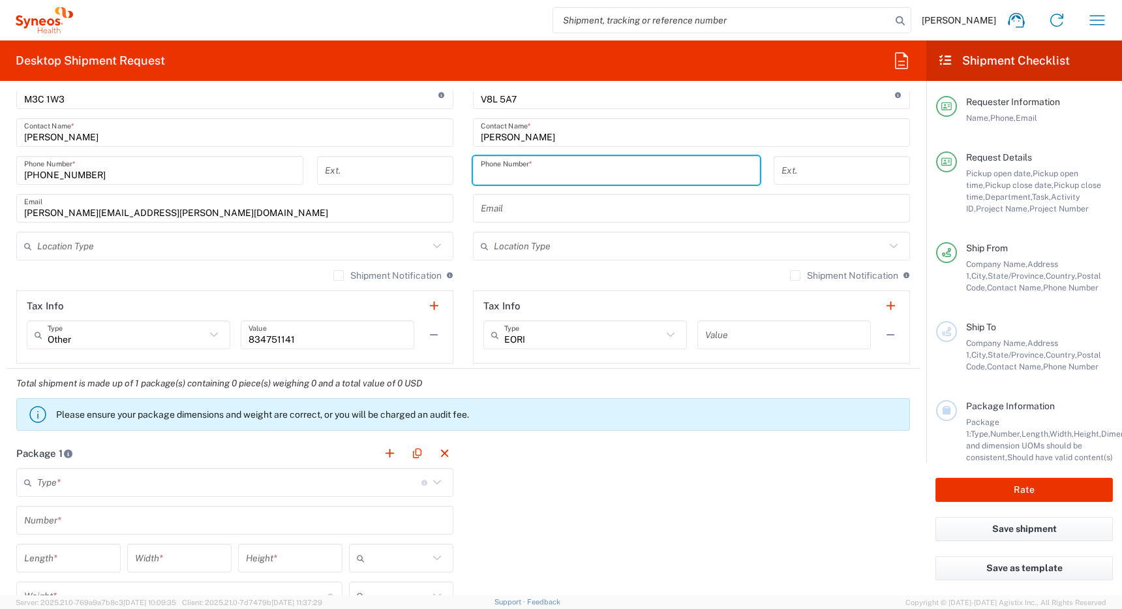
scroll to position [980, 0]
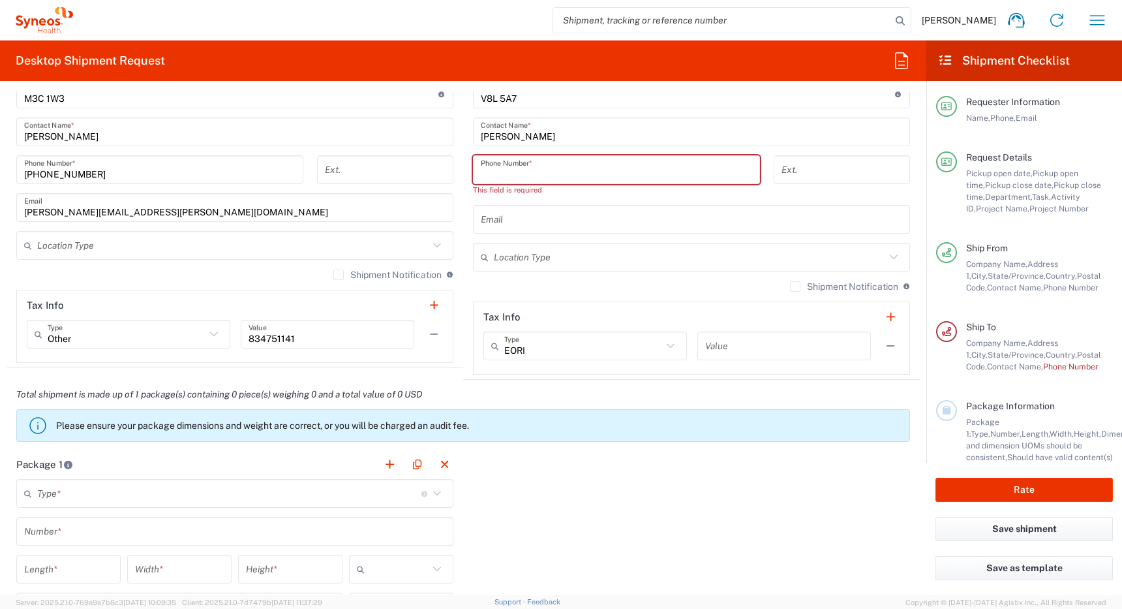
paste input "2502171051"
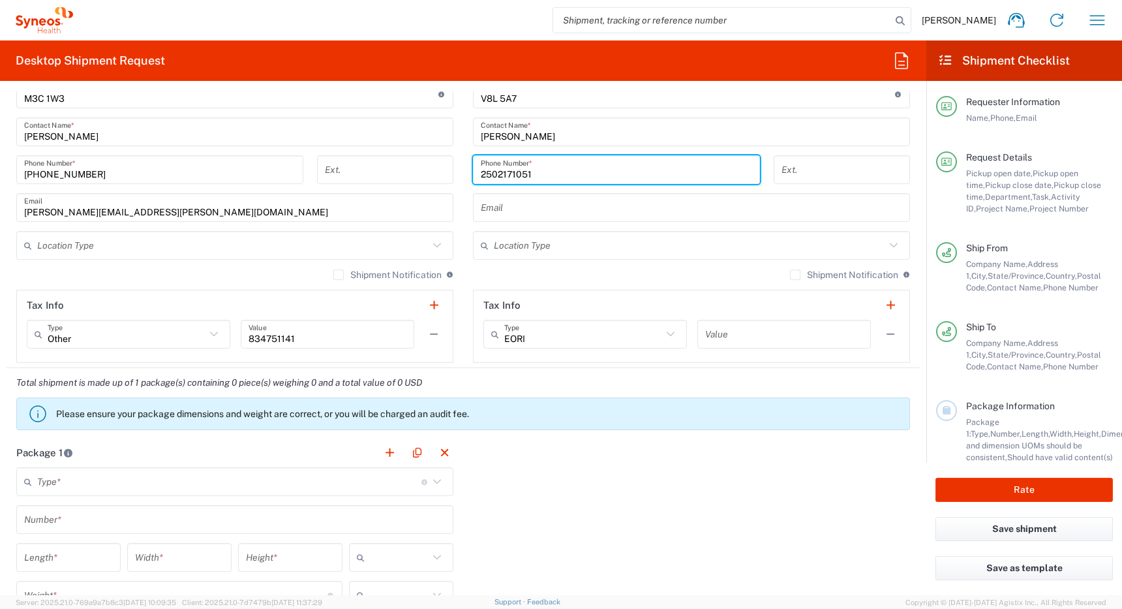
type input "2502171051"
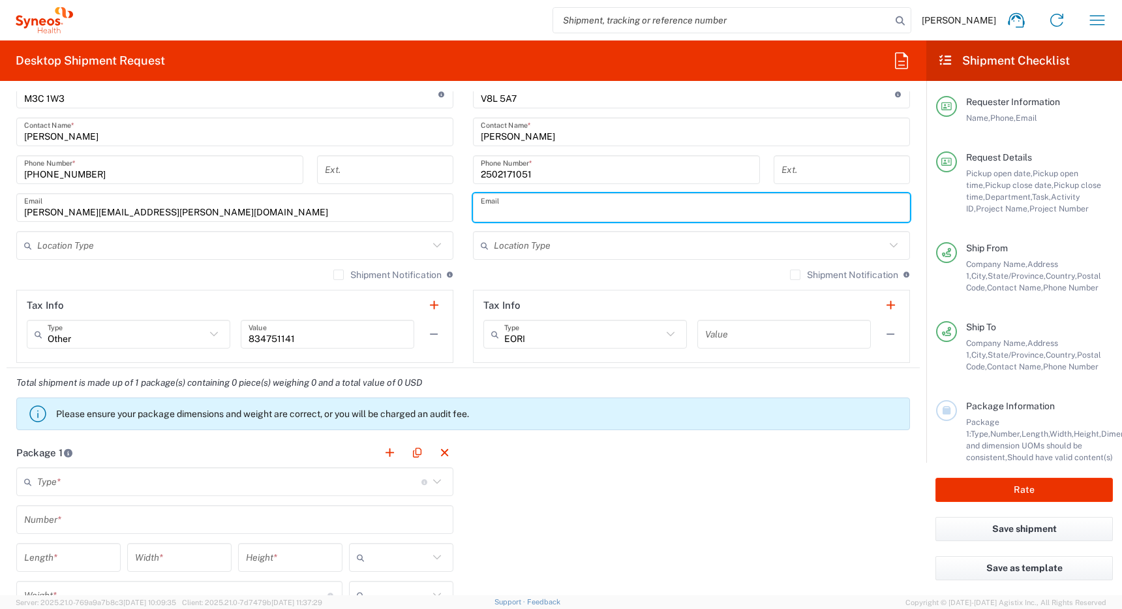
paste input "[PERSON_NAME][EMAIL_ADDRESS][PERSON_NAME][DOMAIN_NAME]"
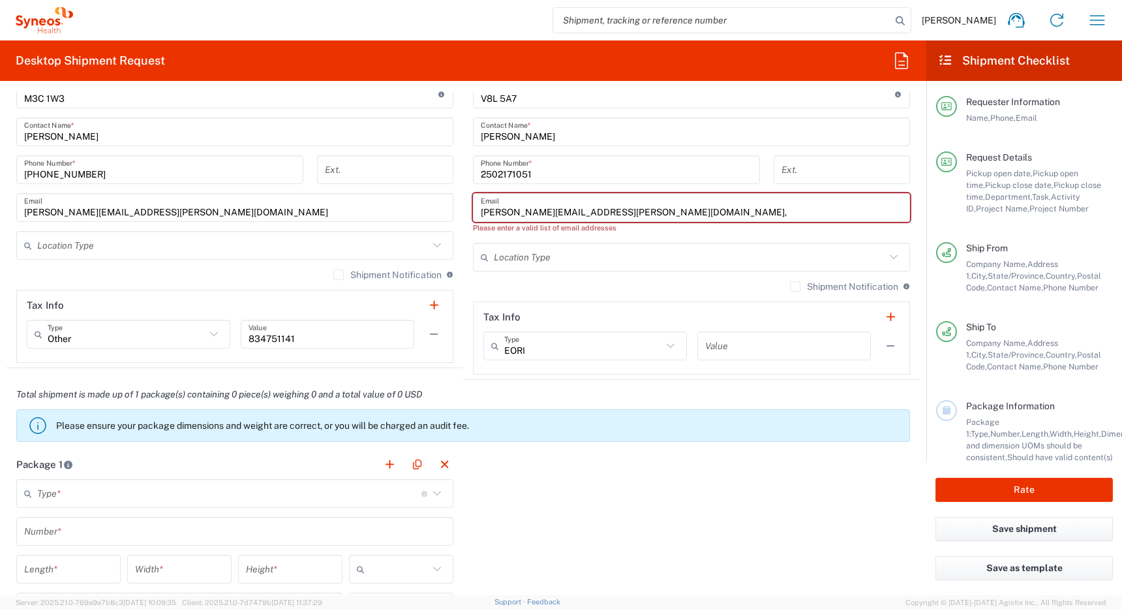
paste input "[EMAIL_ADDRESS][PERSON_NAME][DOMAIN_NAME]"
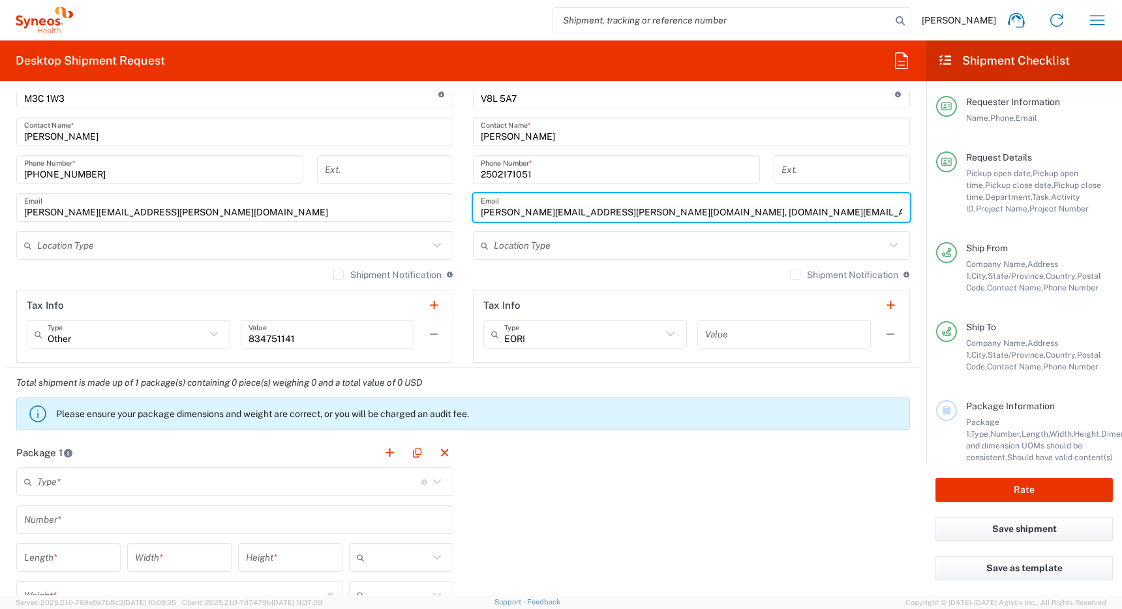
type input "[PERSON_NAME][EMAIL_ADDRESS][PERSON_NAME][DOMAIN_NAME], [DOMAIN_NAME][EMAIL_ADD…"
click at [406, 243] on input "text" at bounding box center [232, 245] width 391 height 23
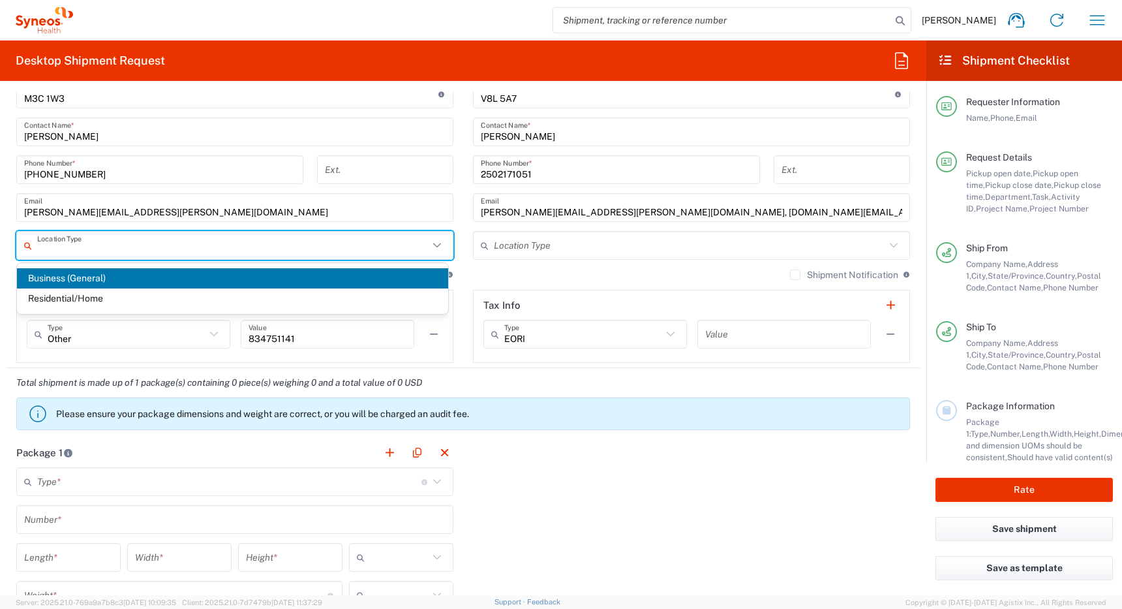
click at [369, 280] on span "Business (General)" at bounding box center [232, 278] width 431 height 20
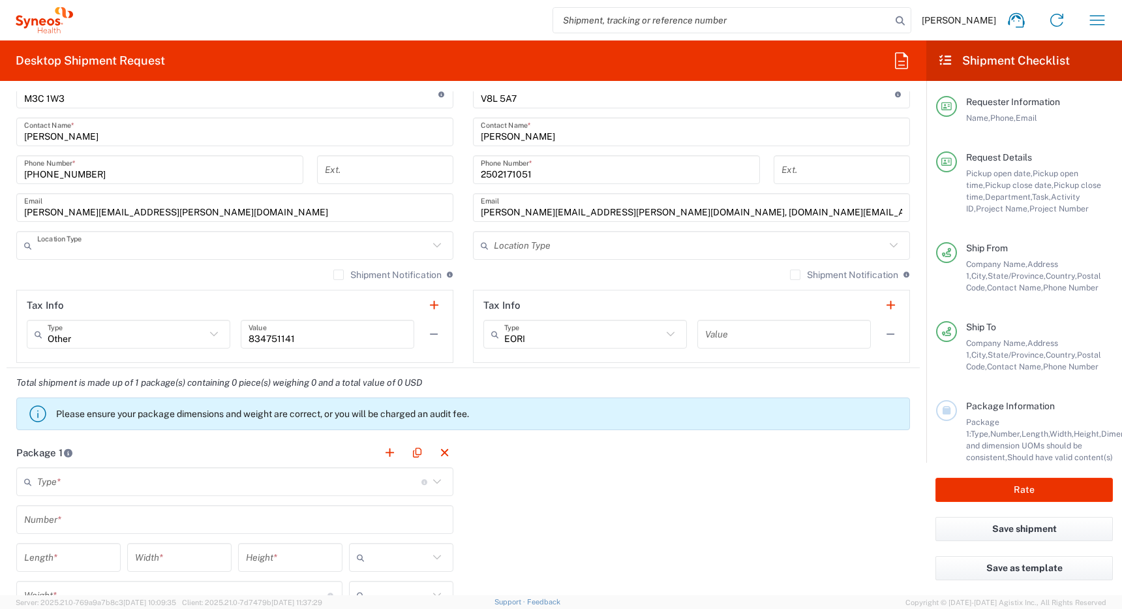
type input "Business (General)"
click at [517, 247] on input "text" at bounding box center [689, 245] width 391 height 23
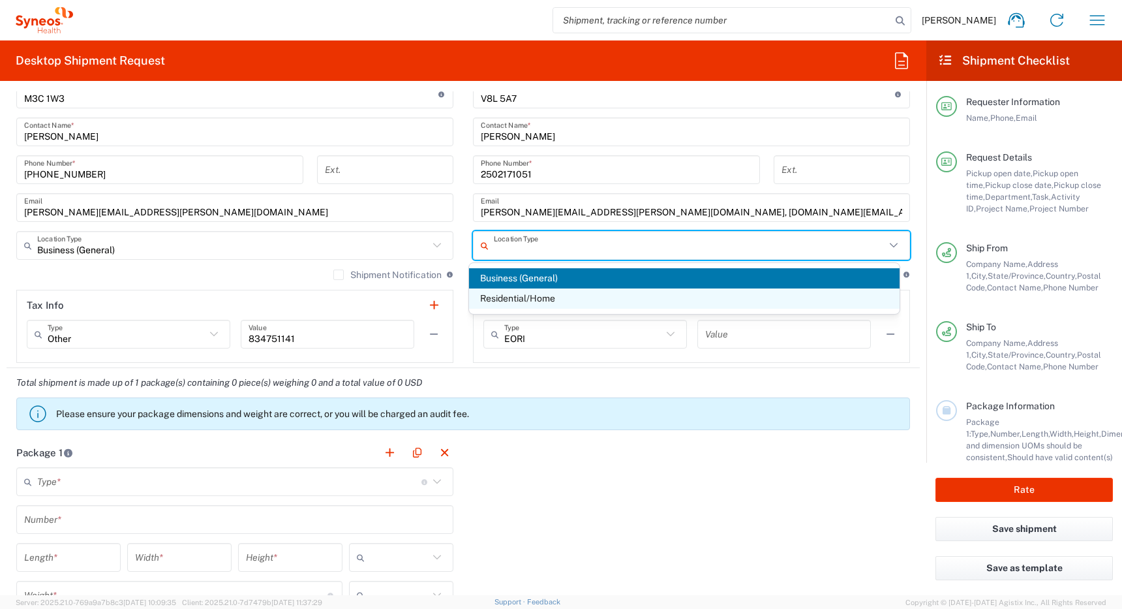
click at [507, 298] on span "Residential/Home" at bounding box center [684, 298] width 431 height 20
type input "Residential/Home"
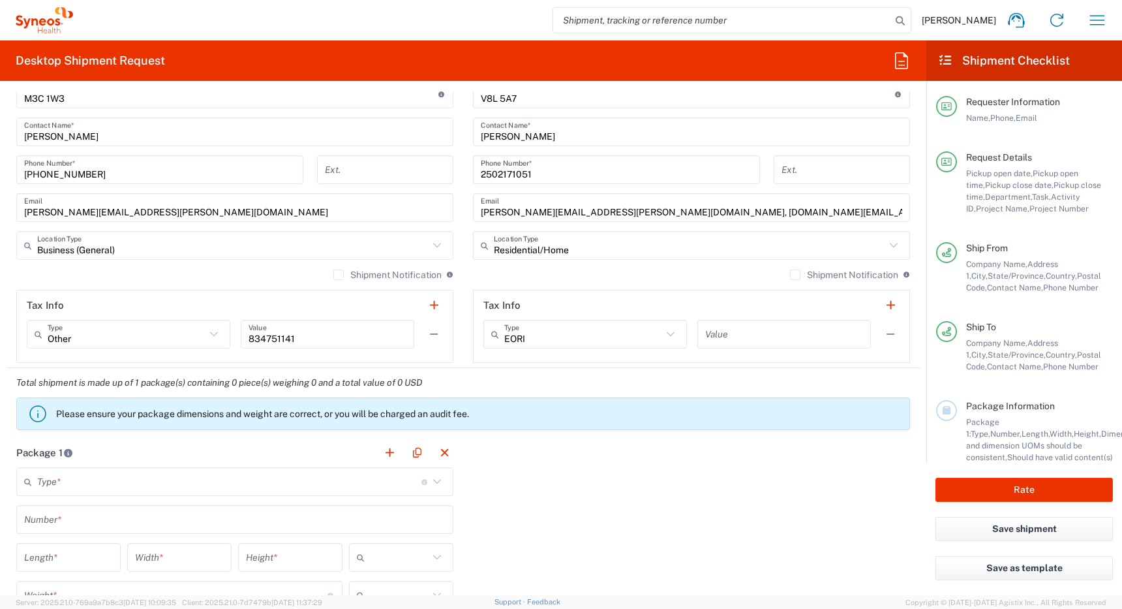
click at [790, 275] on label "Shipment Notification" at bounding box center [844, 274] width 108 height 10
click at [795, 275] on input "Shipment Notification" at bounding box center [795, 275] width 0 height 0
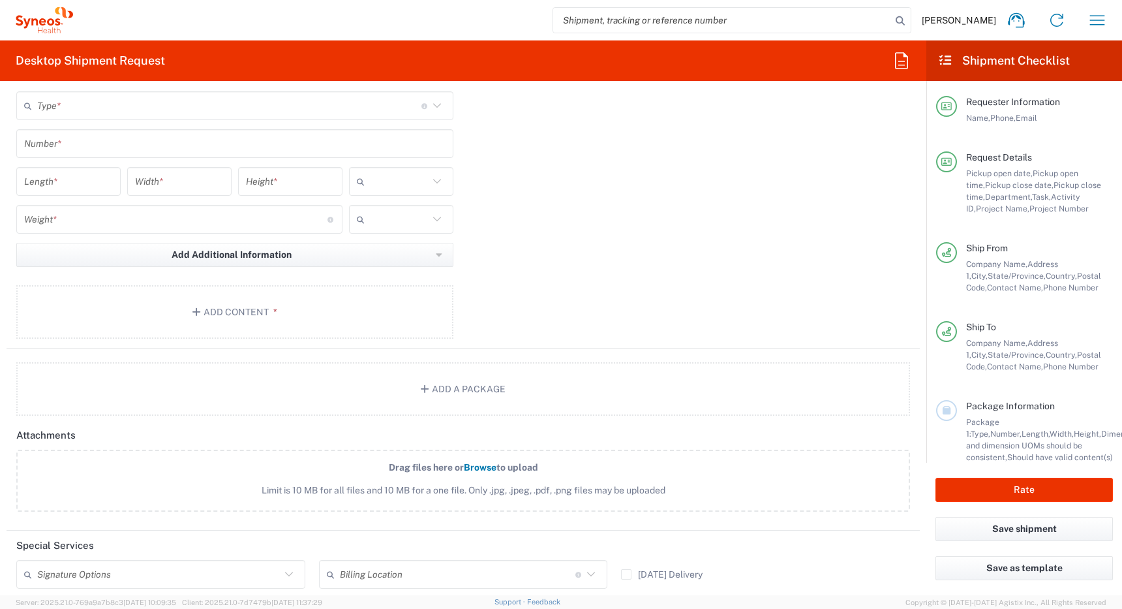
scroll to position [1358, 0]
click at [300, 309] on button "Add Content *" at bounding box center [234, 309] width 437 height 53
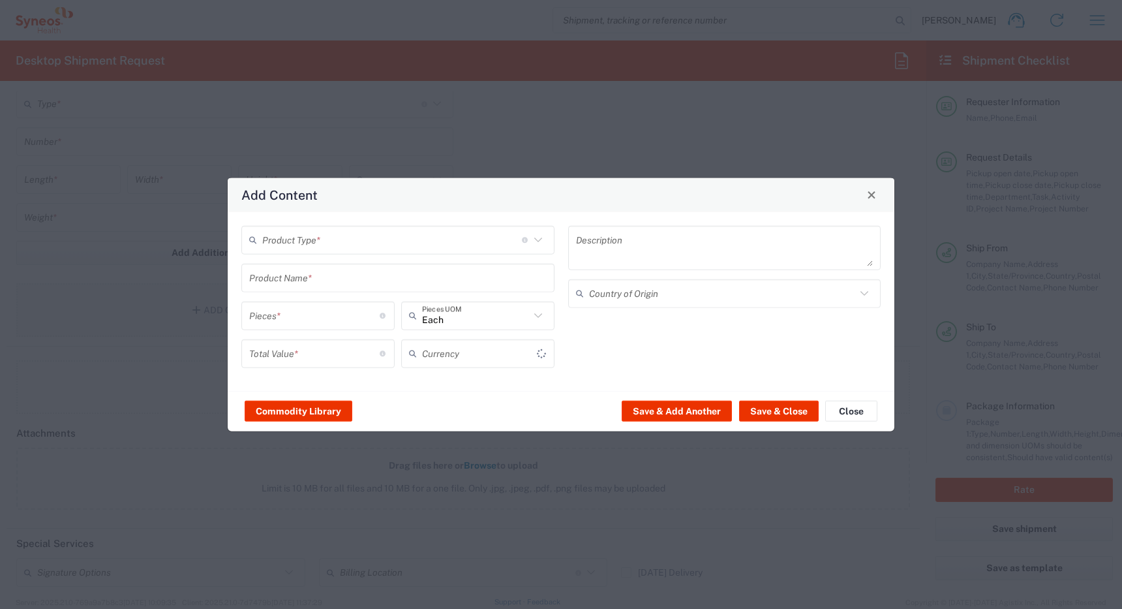
type input "US Dollar"
click at [314, 412] on button "Commodity Library" at bounding box center [299, 411] width 108 height 21
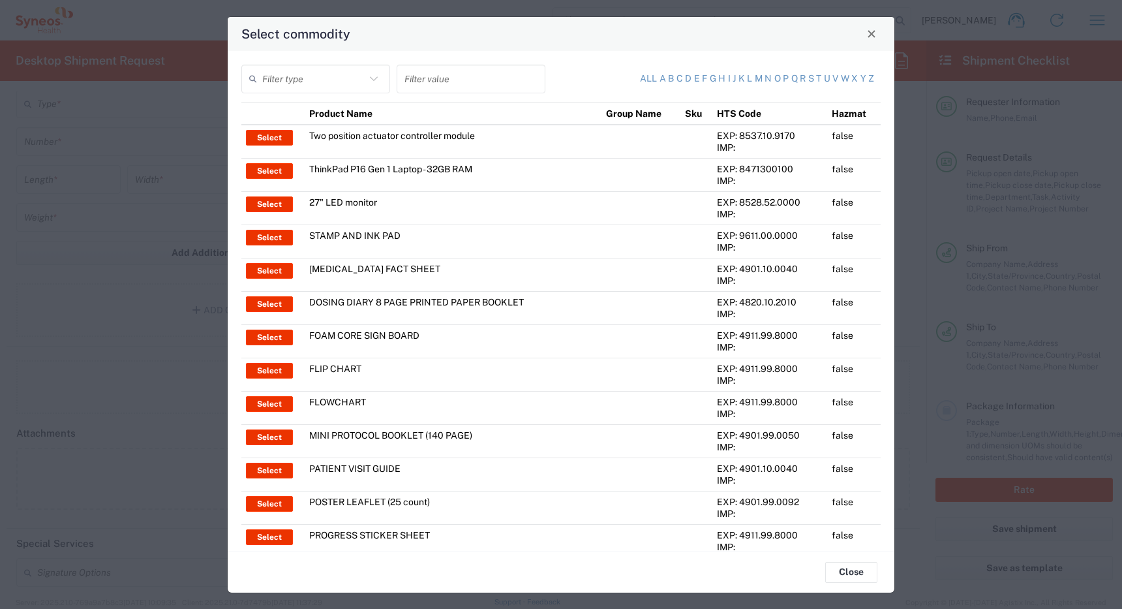
click at [350, 84] on input "text" at bounding box center [313, 78] width 103 height 23
click at [341, 112] on span "Product Name" at bounding box center [314, 112] width 145 height 20
type input "Product Name"
click at [428, 82] on input "text" at bounding box center [471, 78] width 133 height 23
type input "dell"
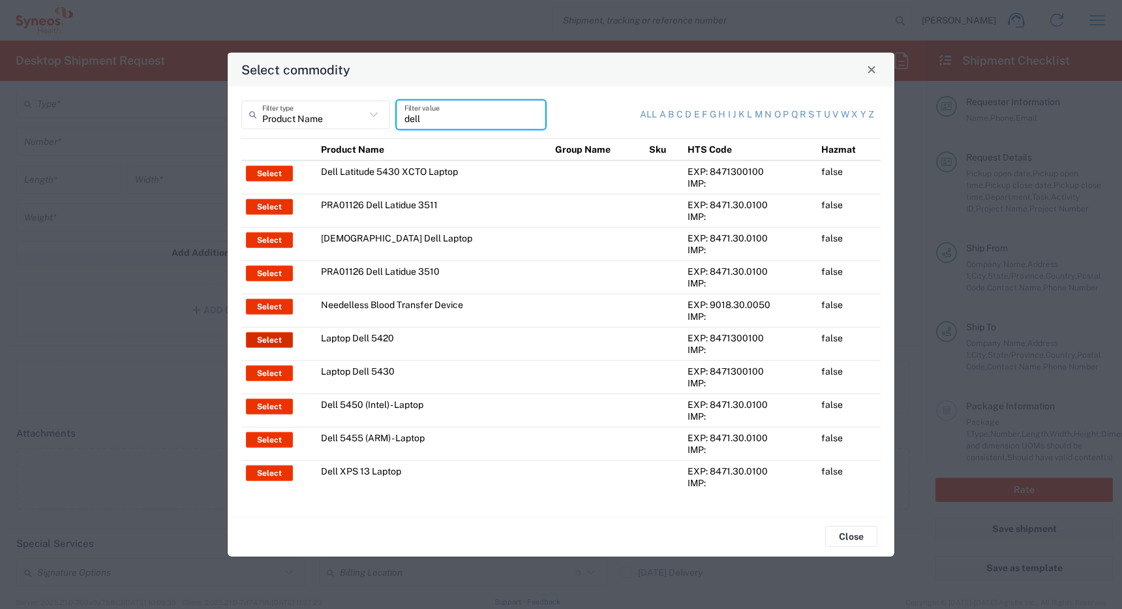
click at [276, 335] on button "Select" at bounding box center [269, 339] width 47 height 16
type input "Laptop Dell 5420"
type textarea "Laptop Latitude Dell 5420"
type input "[GEOGRAPHIC_DATA]"
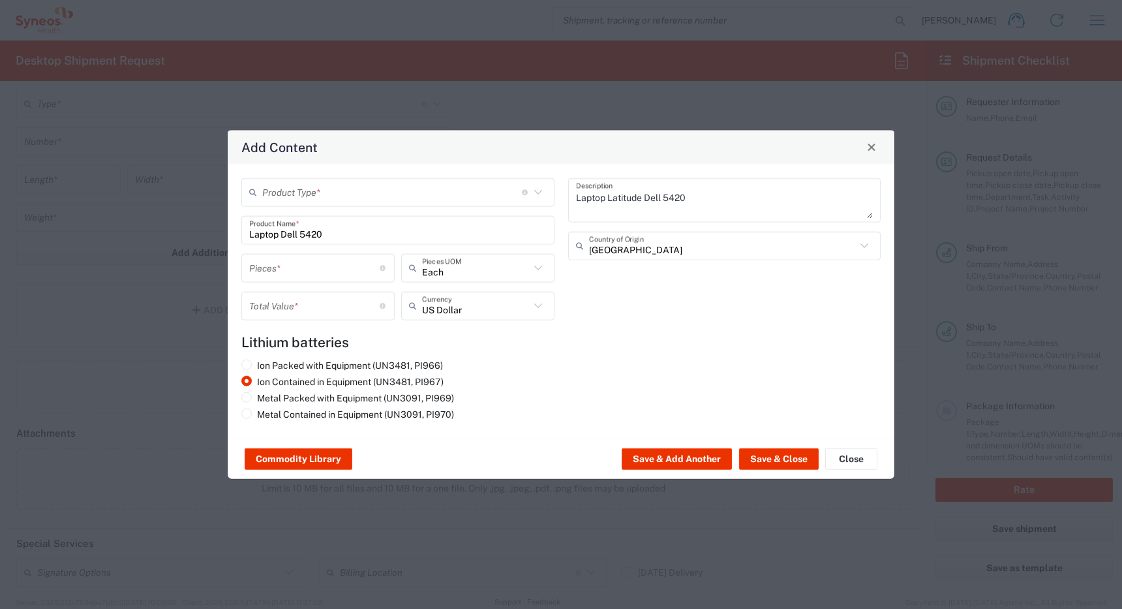
click at [342, 187] on input "text" at bounding box center [392, 192] width 260 height 23
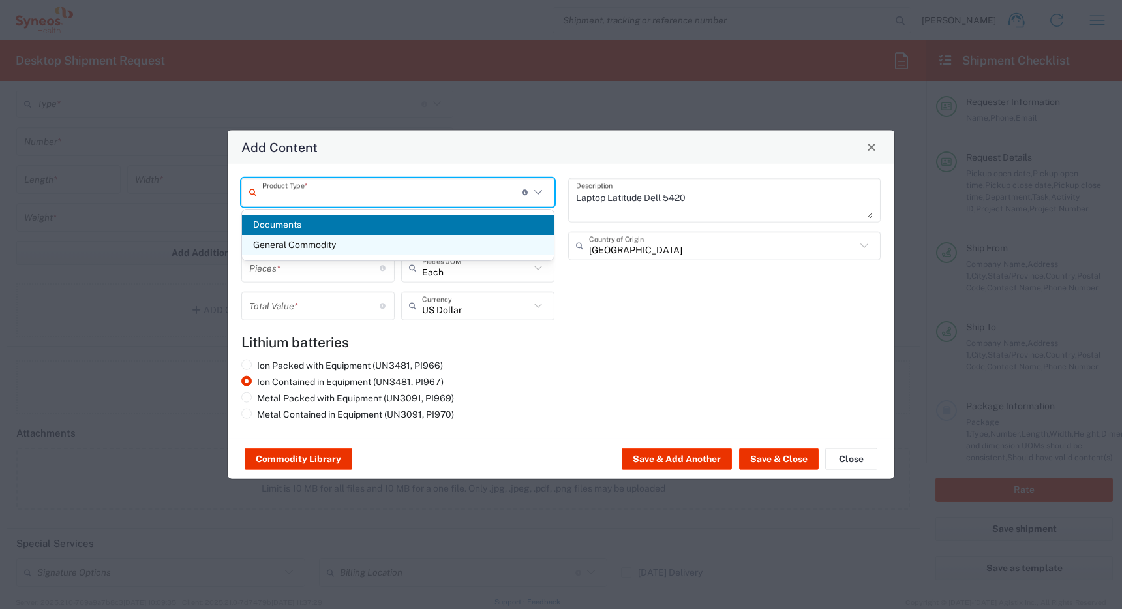
click at [327, 245] on span "General Commodity" at bounding box center [398, 245] width 312 height 20
type input "General Commodity"
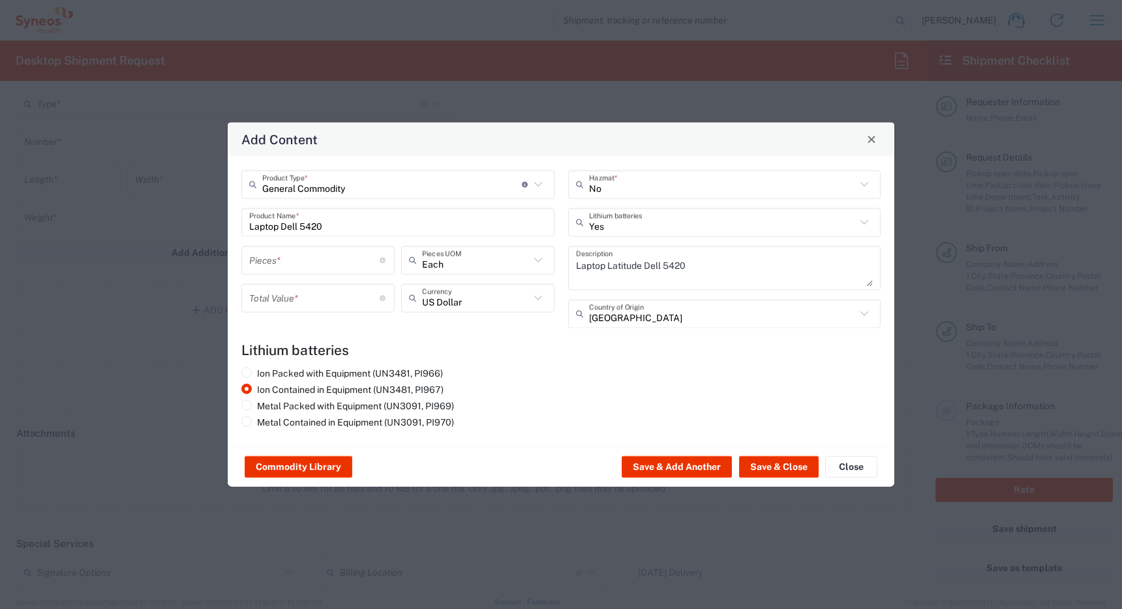
click at [313, 265] on input "number" at bounding box center [314, 260] width 130 height 23
type input "1"
click at [309, 299] on input "number" at bounding box center [314, 297] width 130 height 23
type input "1700"
click at [772, 469] on button "Save & Close" at bounding box center [779, 466] width 80 height 21
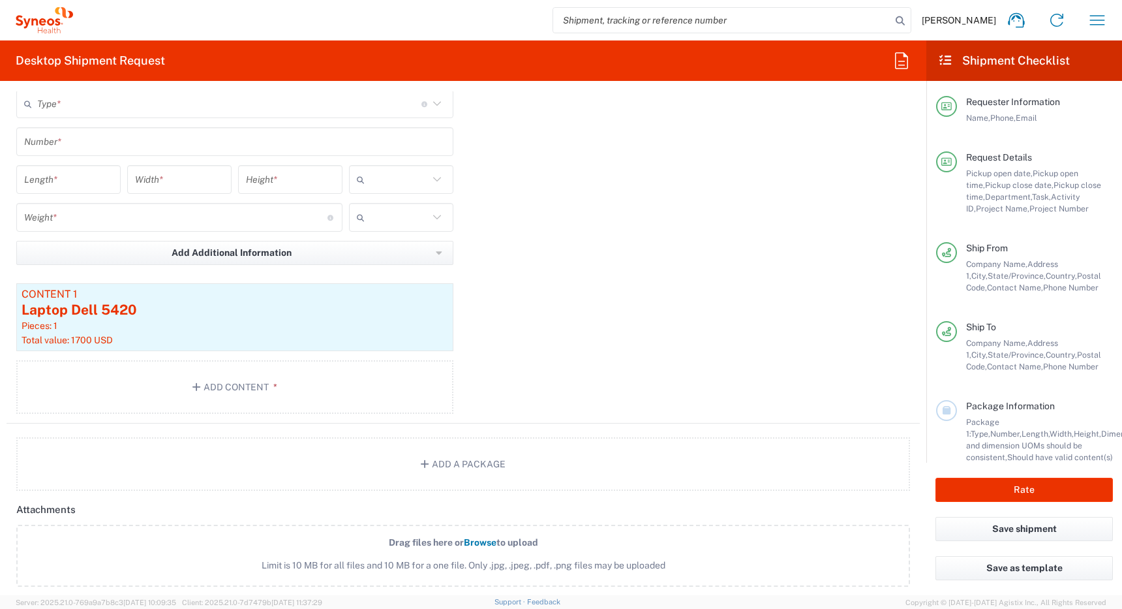
click at [287, 108] on input "text" at bounding box center [229, 104] width 384 height 23
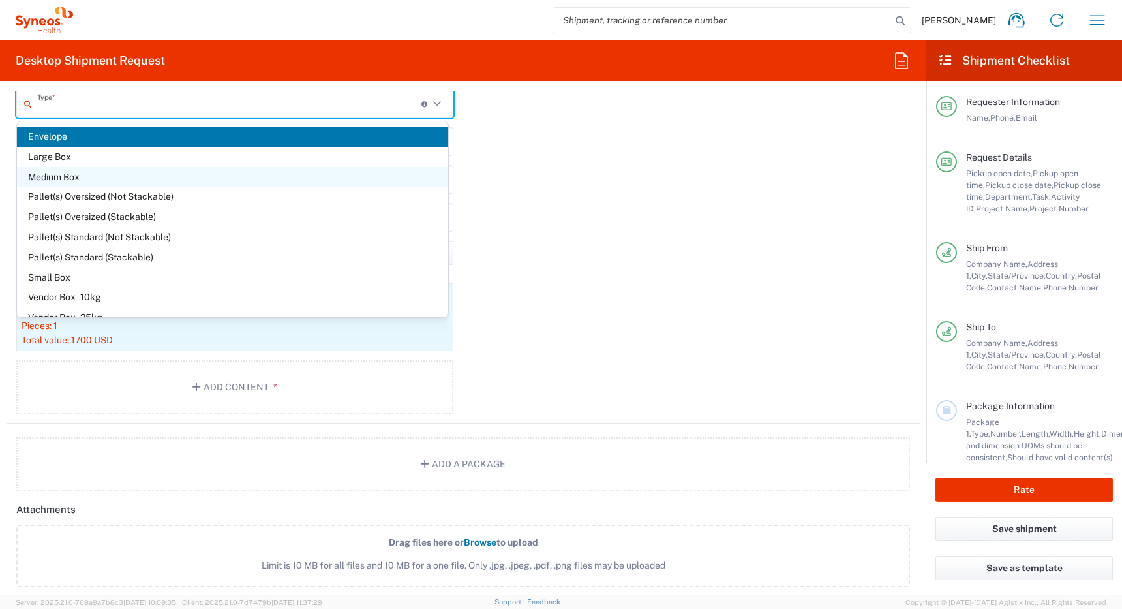
click at [239, 182] on span "Medium Box" at bounding box center [232, 177] width 431 height 20
type input "Medium Box"
type input "13"
type input "11.5"
type input "2.5"
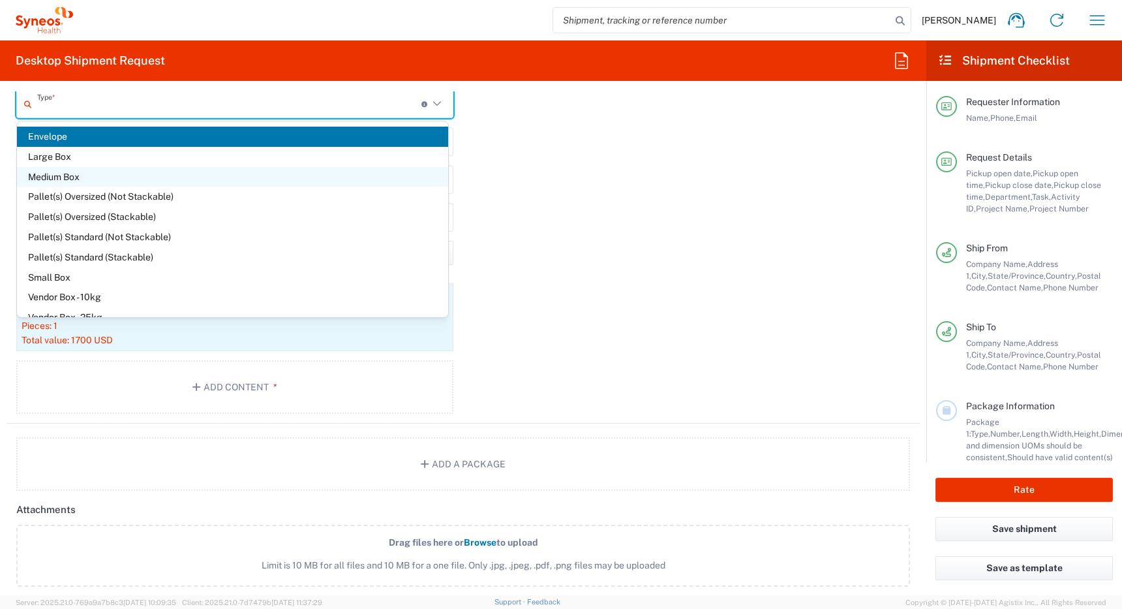
type input "in"
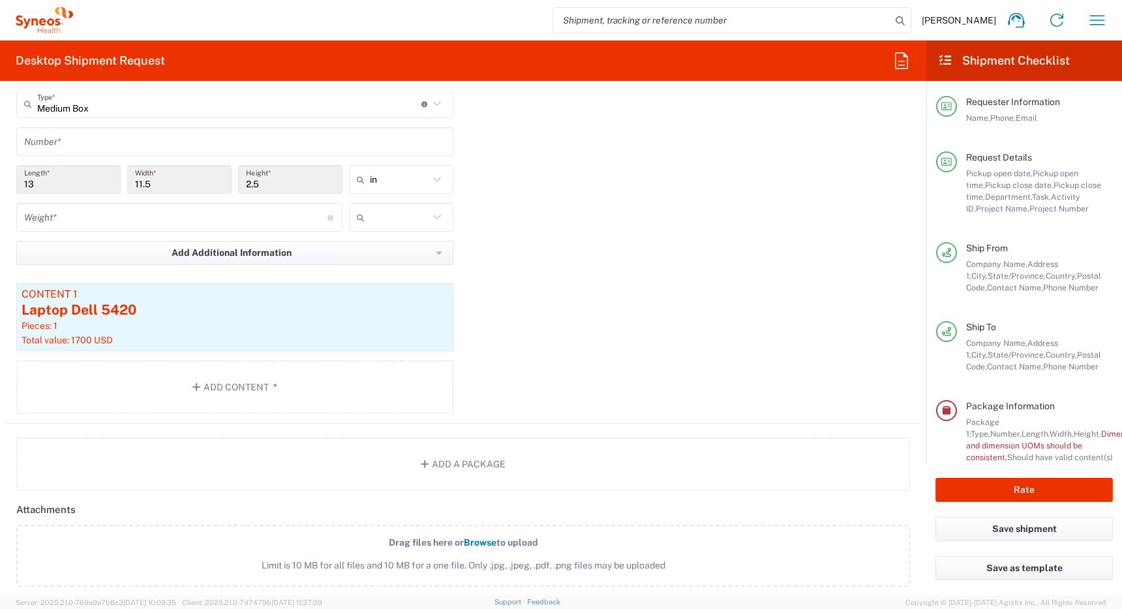
click at [236, 138] on input "text" at bounding box center [234, 141] width 421 height 23
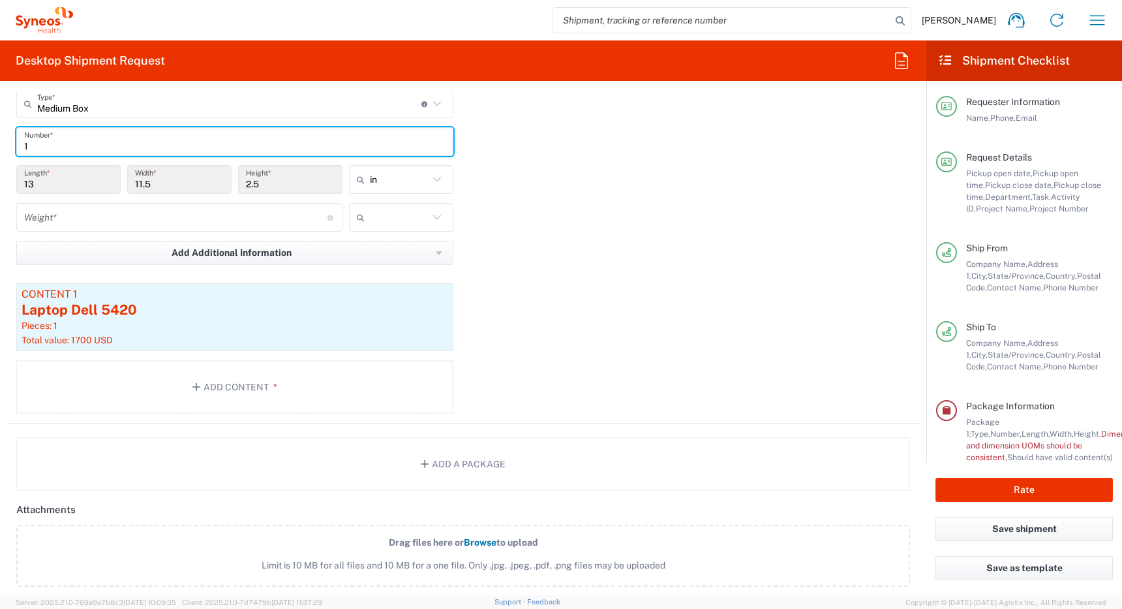
type input "1"
click at [217, 211] on input "number" at bounding box center [175, 217] width 303 height 23
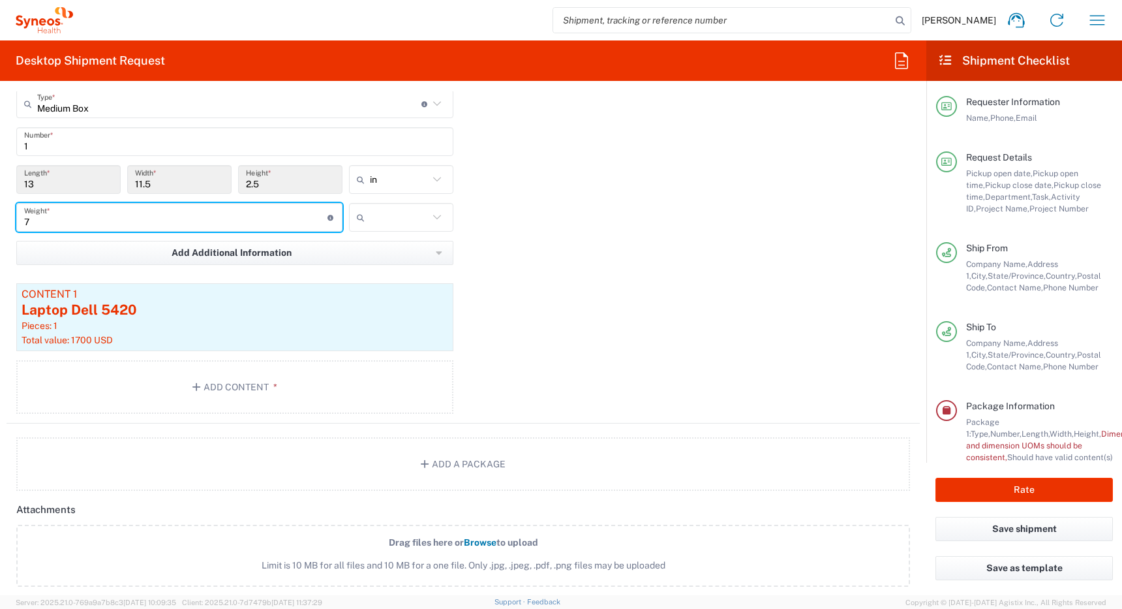
type input "7"
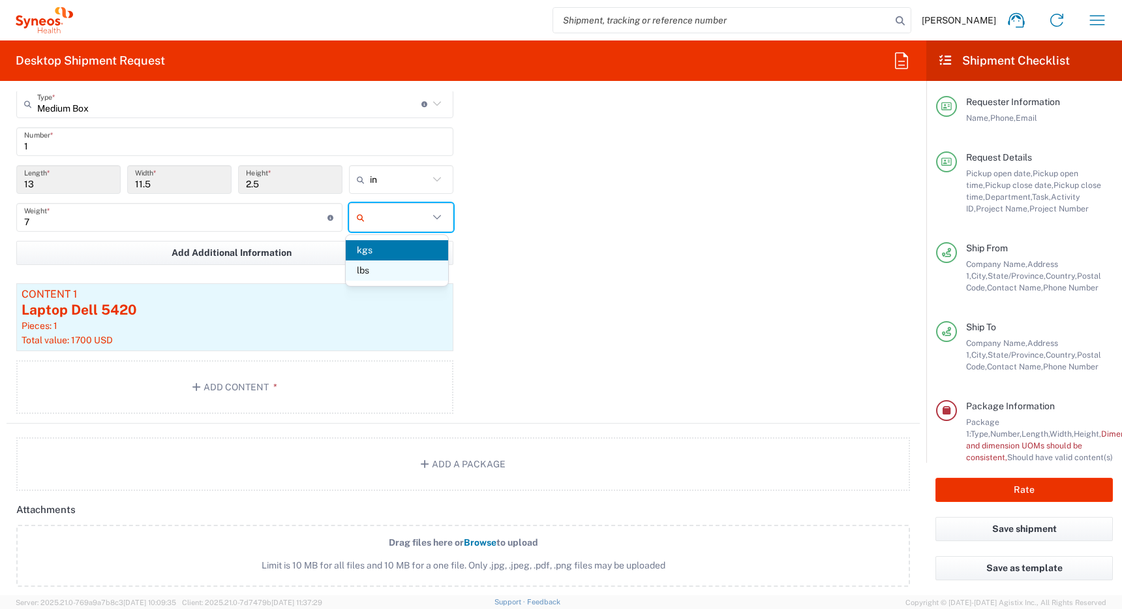
click at [384, 268] on span "lbs" at bounding box center [397, 270] width 102 height 20
type input "lbs"
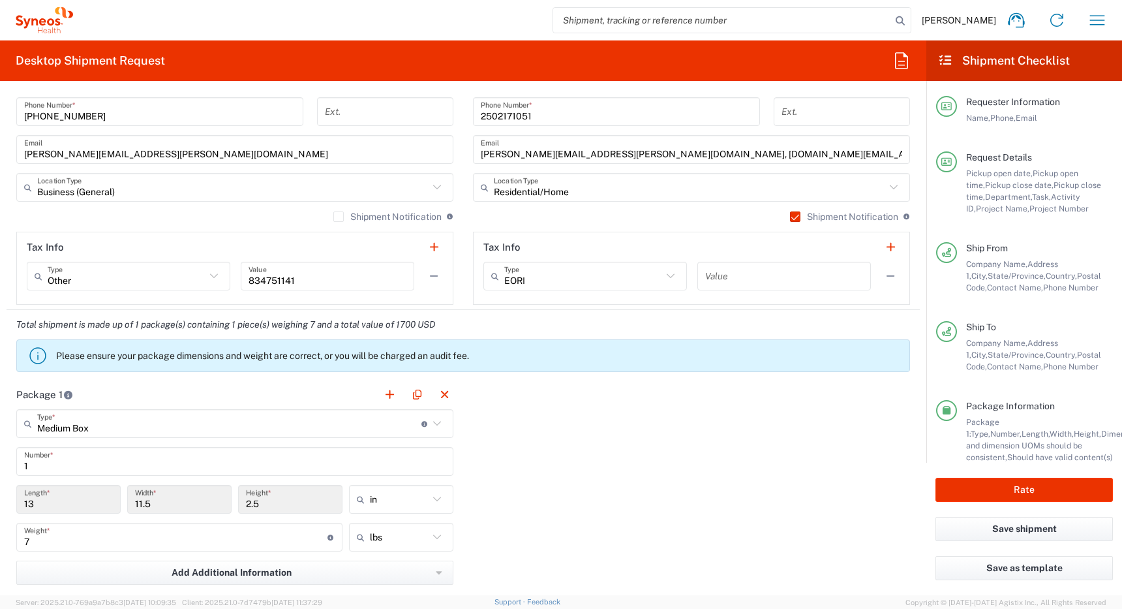
scroll to position [1048, 0]
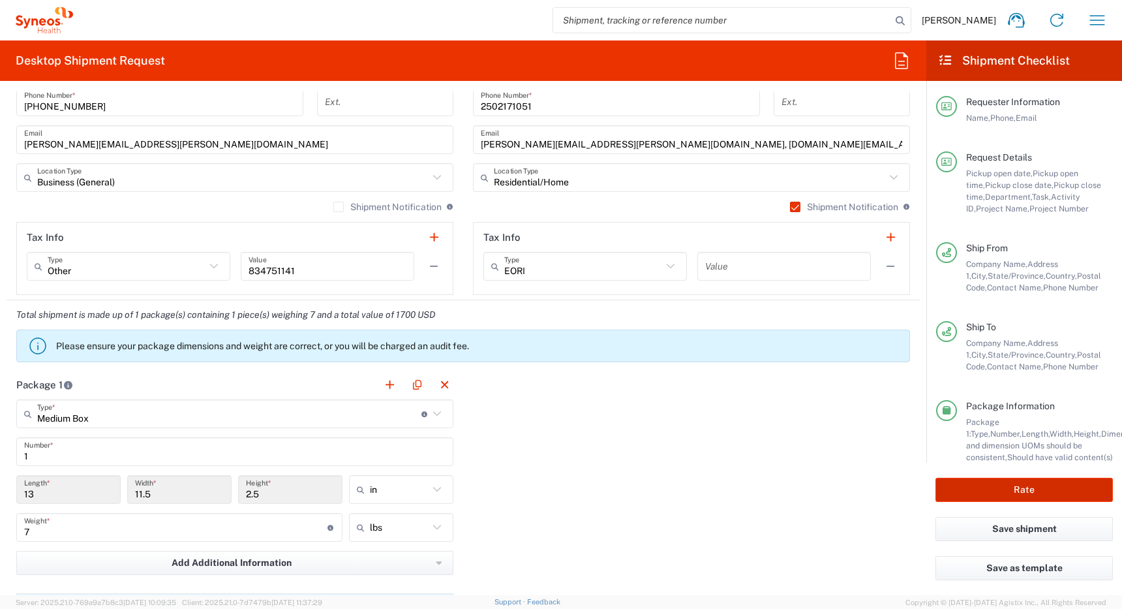
click at [1022, 489] on button "Rate" at bounding box center [1024, 490] width 177 height 24
type input "4510"
type input "4510 DEPARTMENTAL EXPENSE"
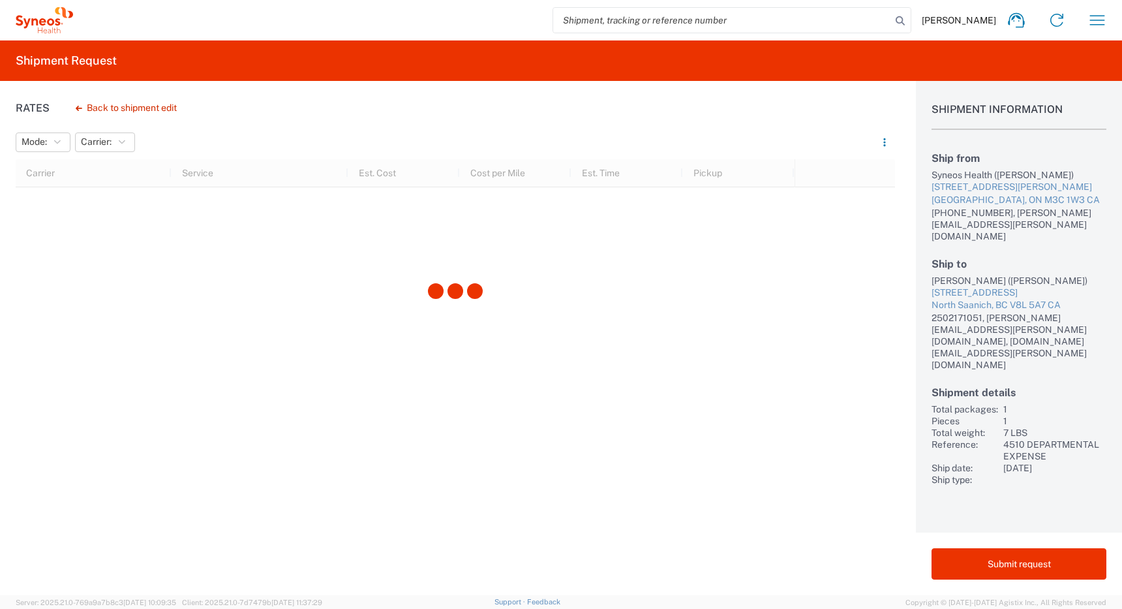
click at [939, 275] on div "[PERSON_NAME] ([PERSON_NAME])" at bounding box center [1019, 281] width 175 height 12
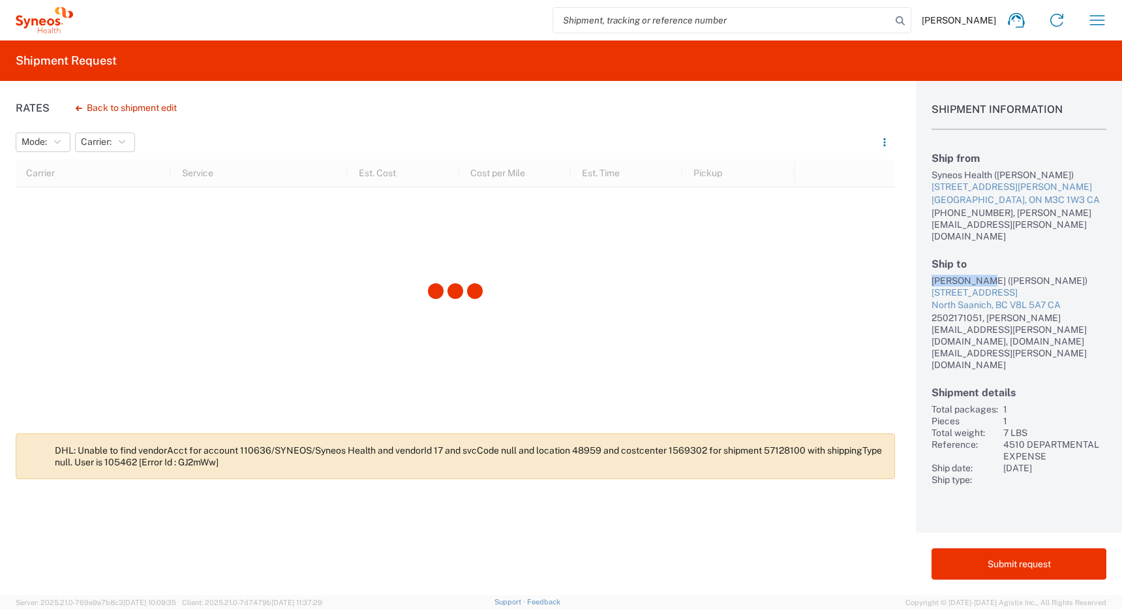
copy div "[PERSON_NAME]"
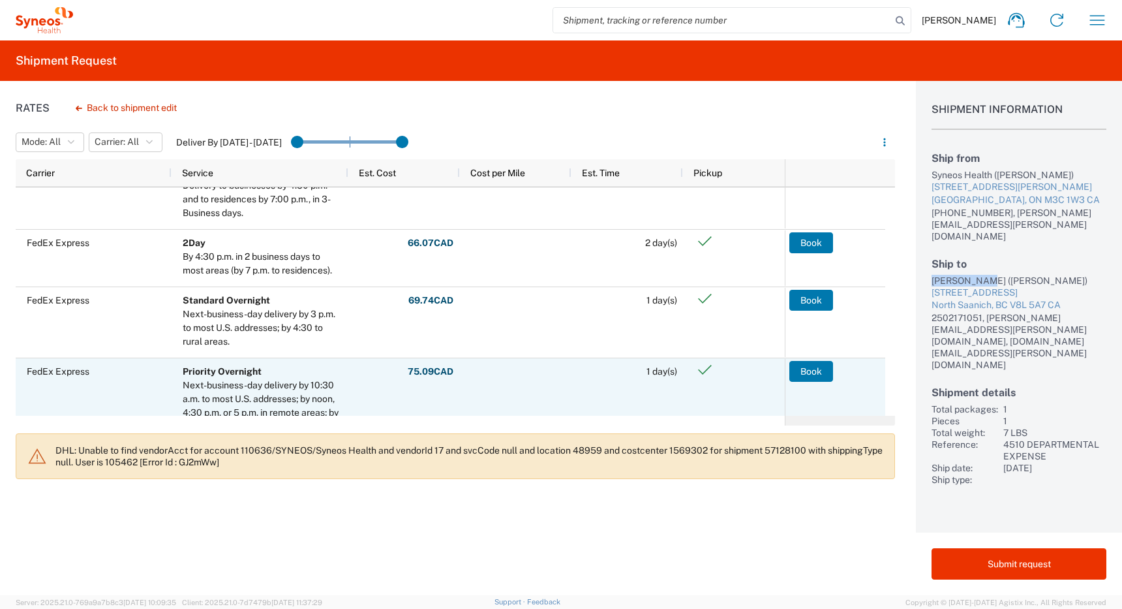
scroll to position [56, 0]
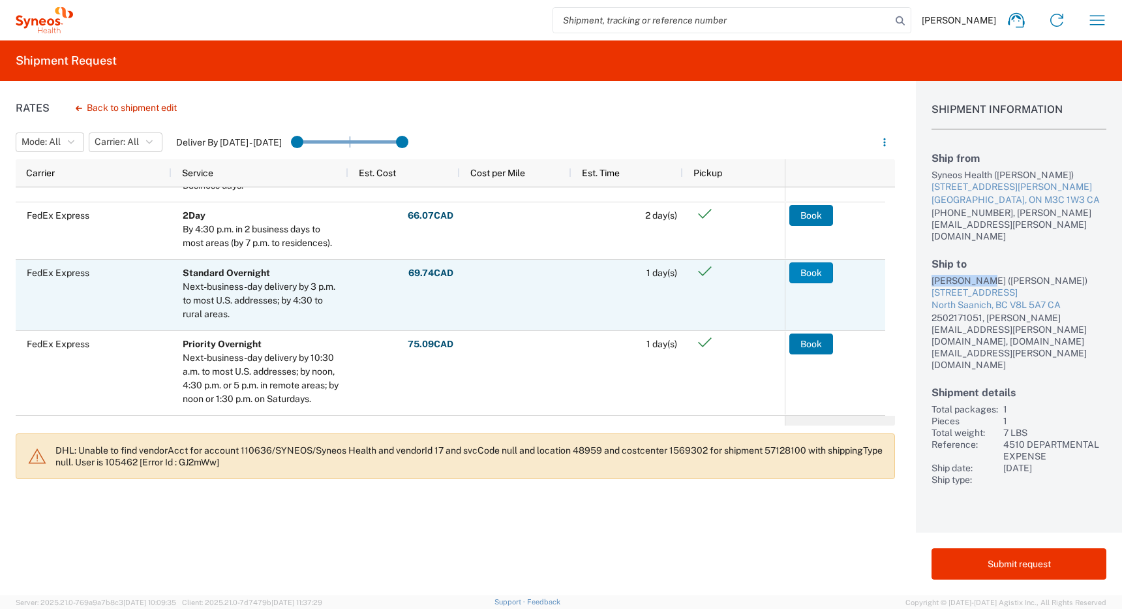
click at [816, 271] on button "Book" at bounding box center [811, 272] width 44 height 21
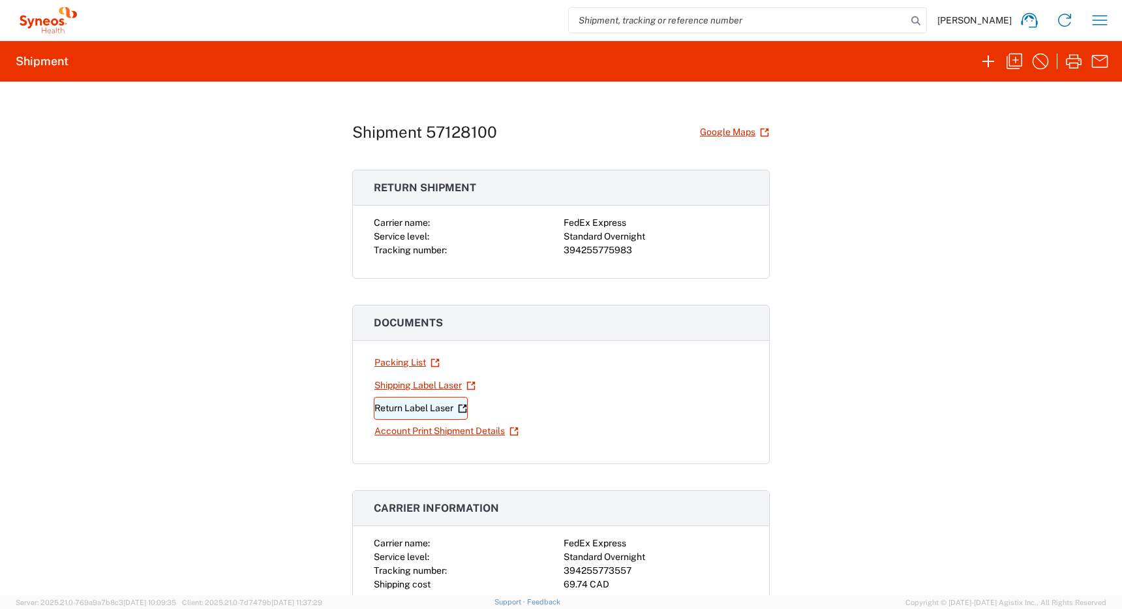
click at [397, 406] on link "Return Label Laser" at bounding box center [421, 408] width 94 height 23
click at [397, 388] on link "Shipping Label Laser" at bounding box center [425, 385] width 102 height 23
click at [1099, 24] on icon "button" at bounding box center [1100, 20] width 15 height 10
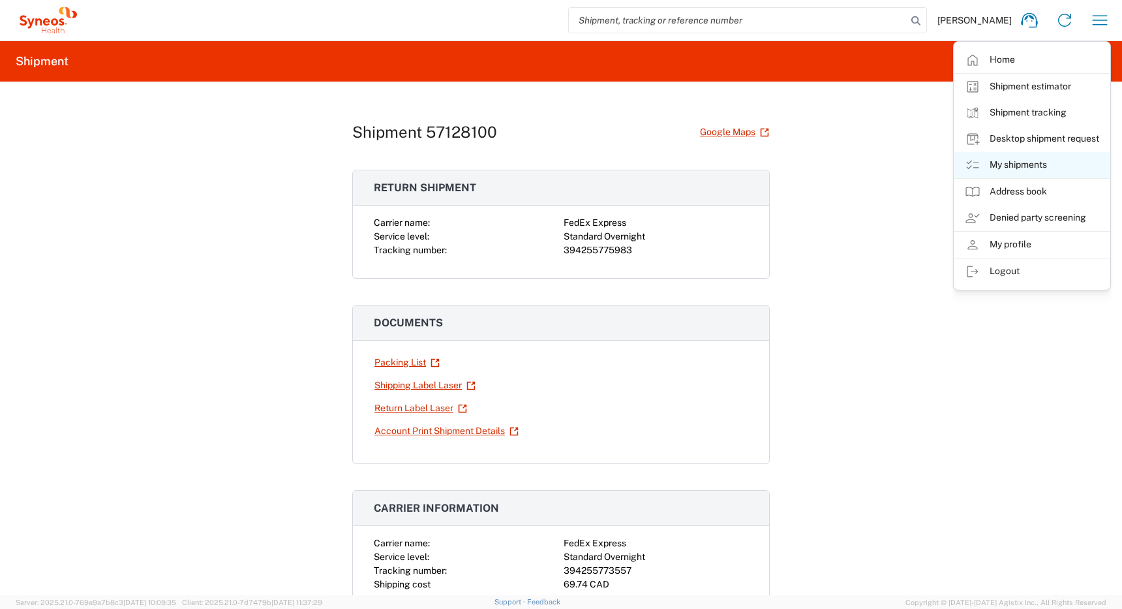
click at [1003, 166] on link "My shipments" at bounding box center [1031, 165] width 155 height 26
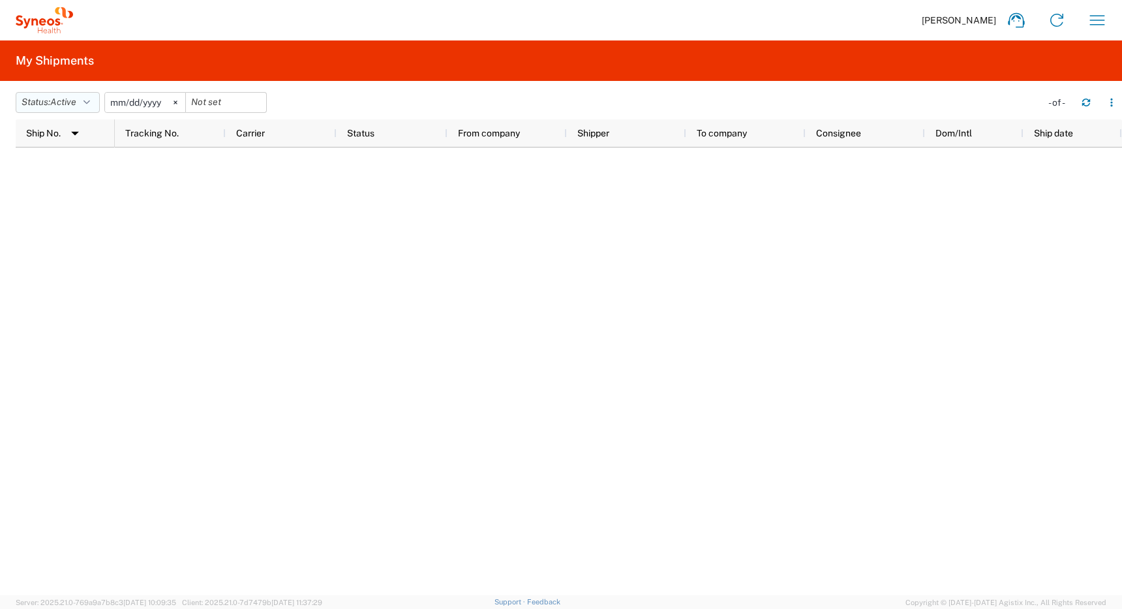
click at [82, 102] on button "Status: Active" at bounding box center [58, 102] width 84 height 21
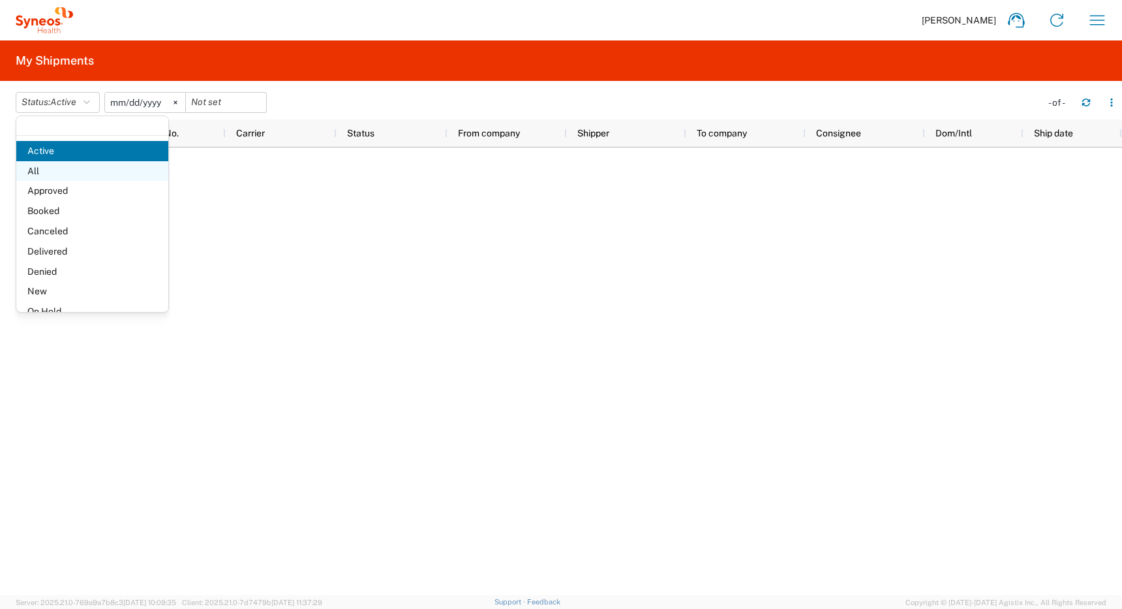
click at [70, 172] on span "All" at bounding box center [92, 171] width 152 height 20
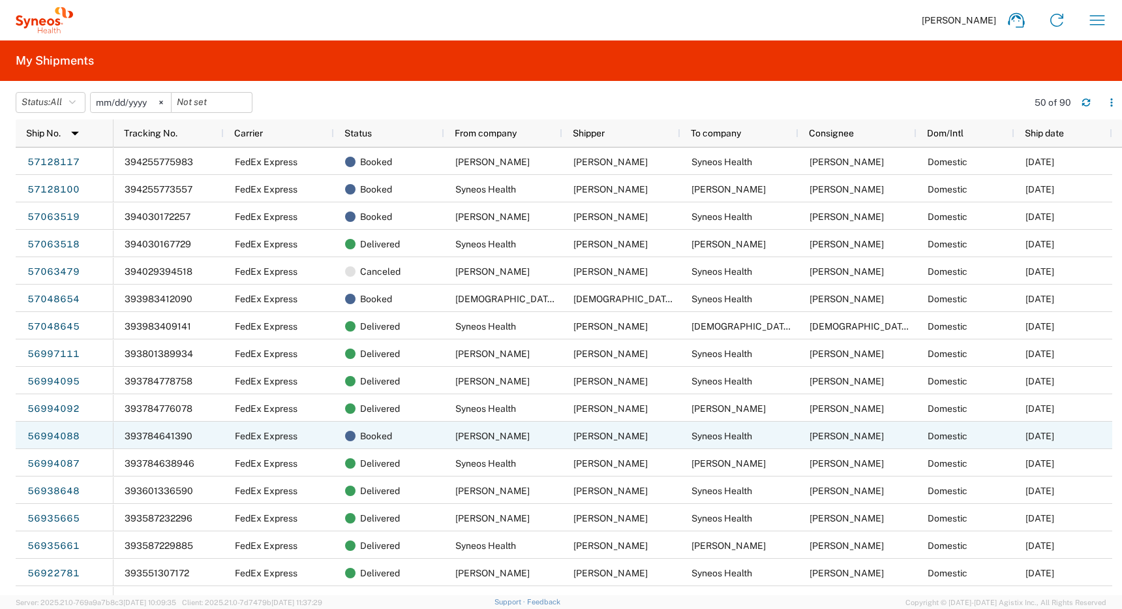
click at [492, 434] on span "[PERSON_NAME]" at bounding box center [492, 436] width 74 height 10
